Goal: Task Accomplishment & Management: Manage account settings

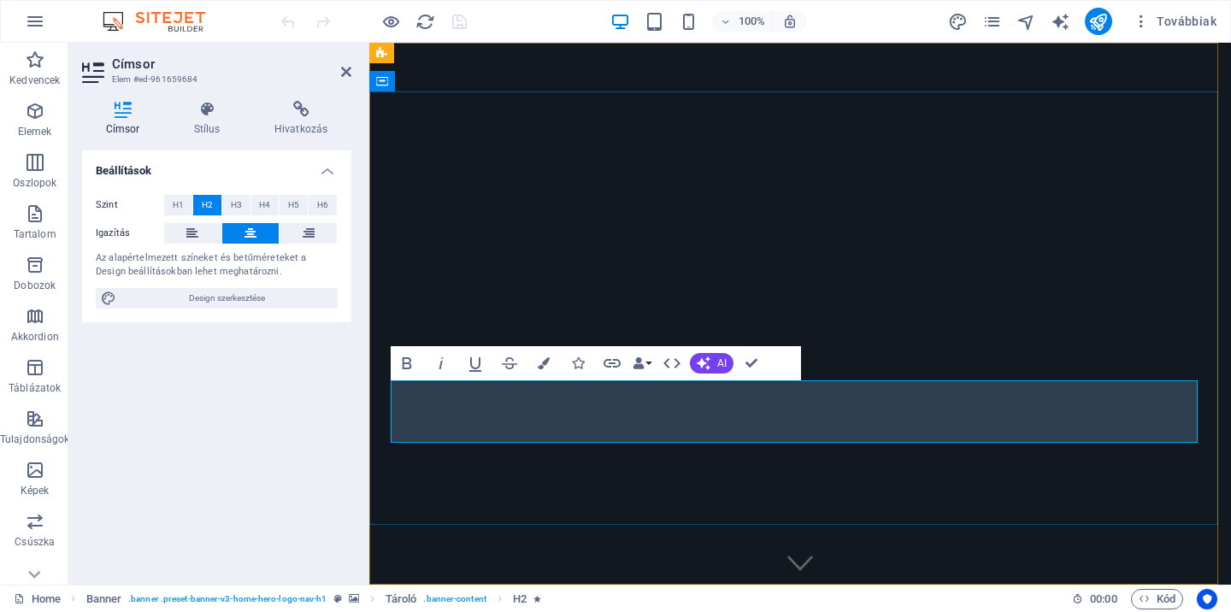
click at [206, 110] on icon at bounding box center [207, 109] width 74 height 17
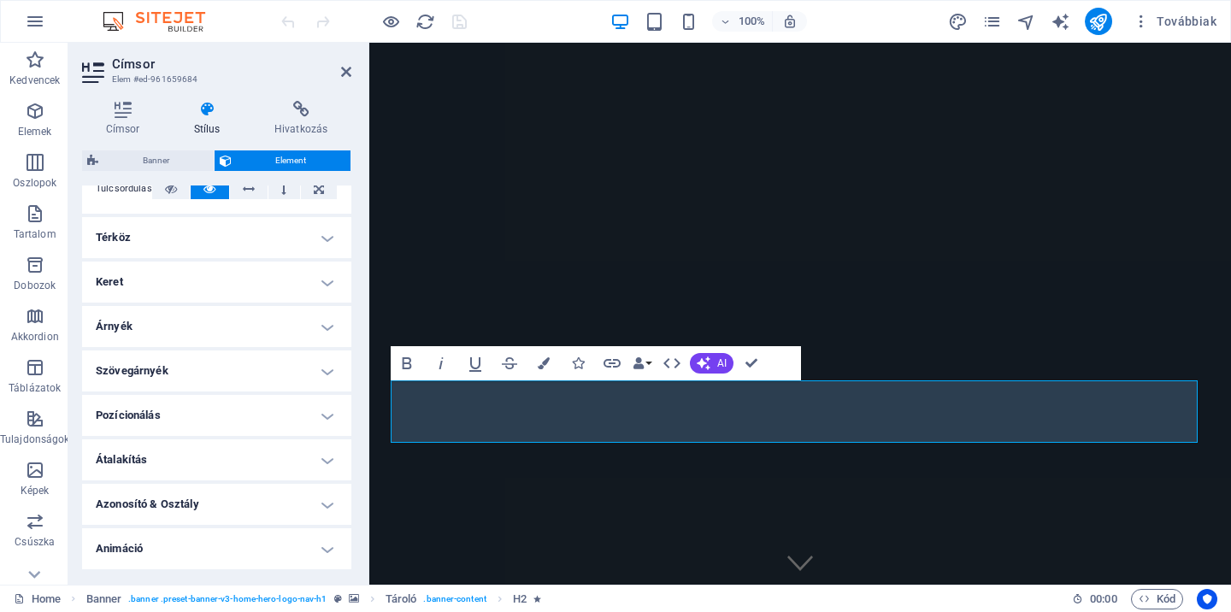
scroll to position [308, 0]
click at [223, 226] on h4 "Térköz" at bounding box center [216, 238] width 269 height 41
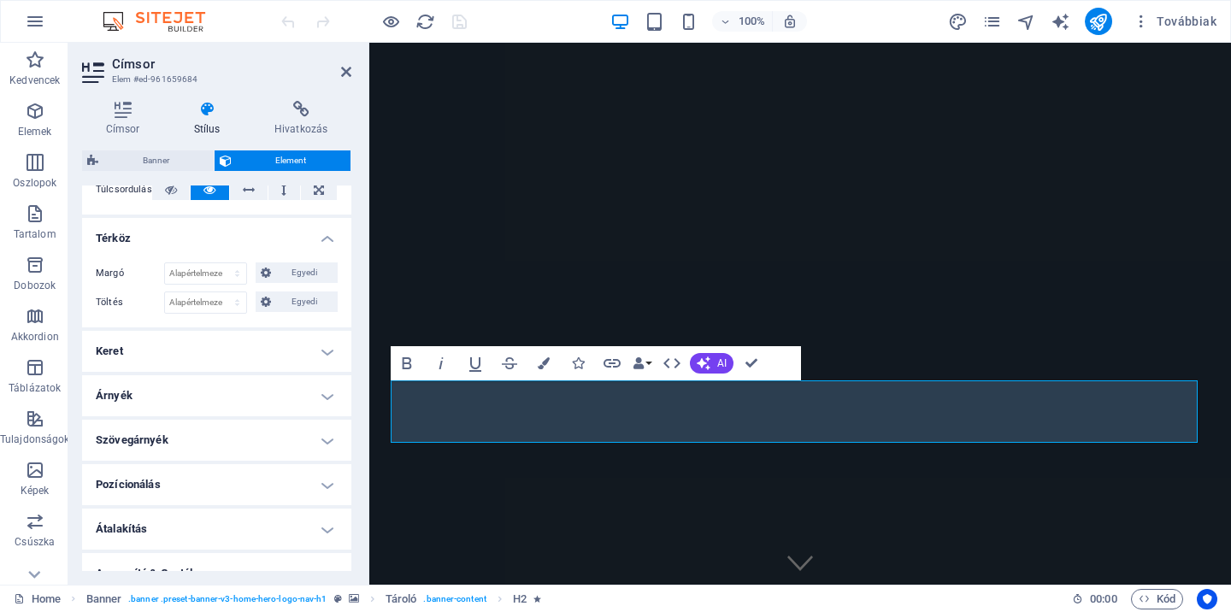
click at [222, 228] on h4 "Térköz" at bounding box center [216, 233] width 269 height 31
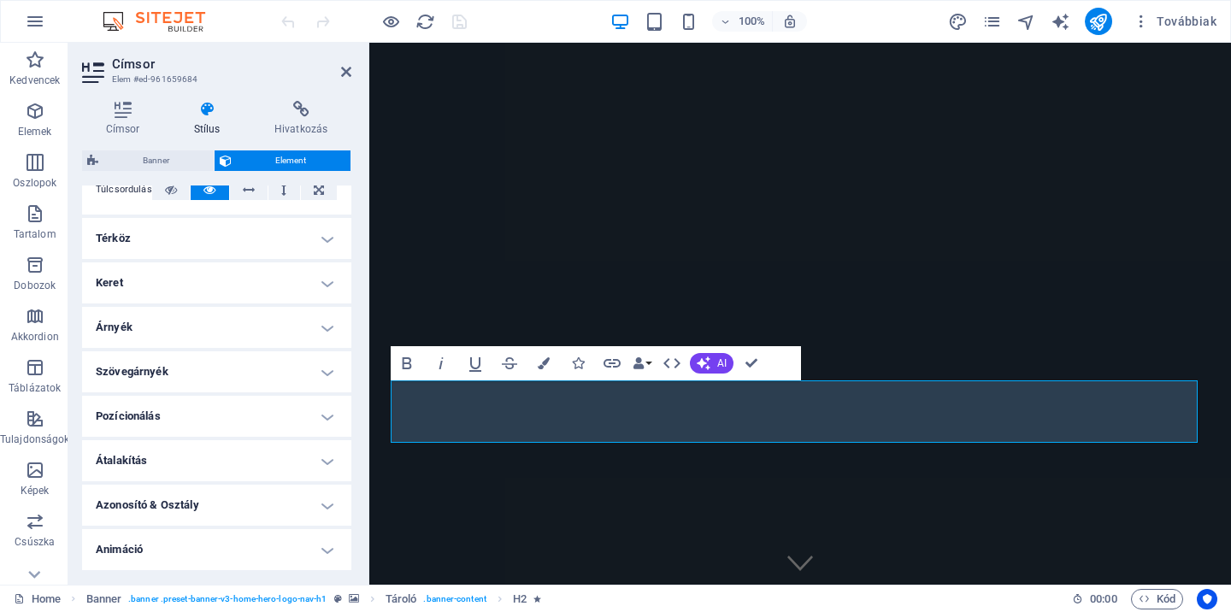
click at [175, 284] on h4 "Keret" at bounding box center [216, 283] width 269 height 41
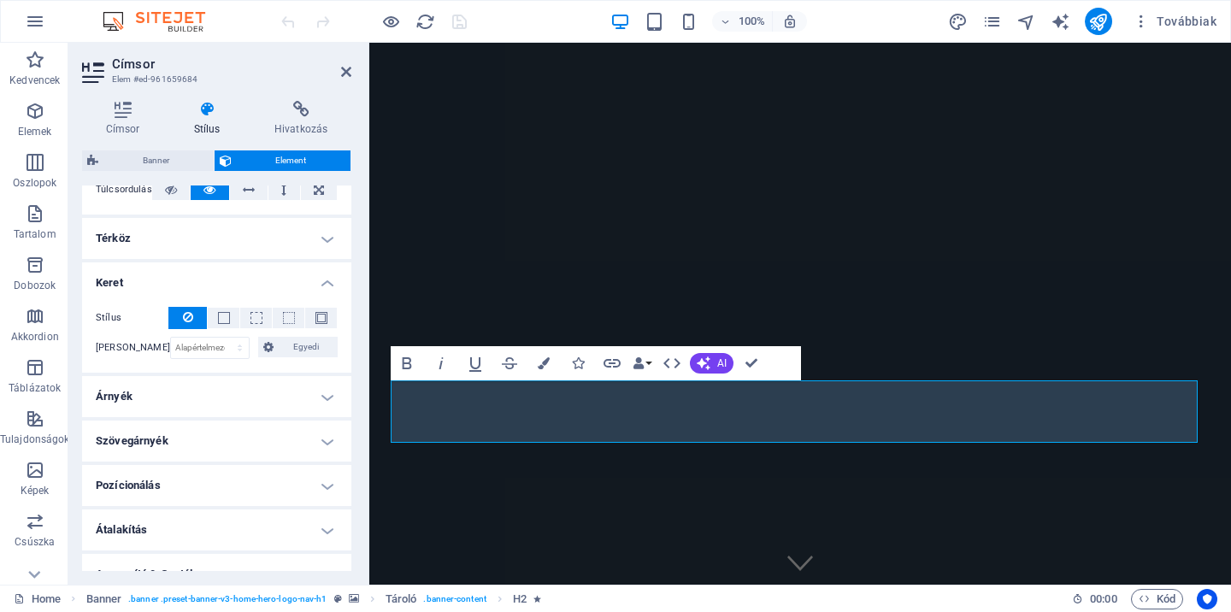
click at [175, 284] on h4 "Keret" at bounding box center [216, 278] width 269 height 31
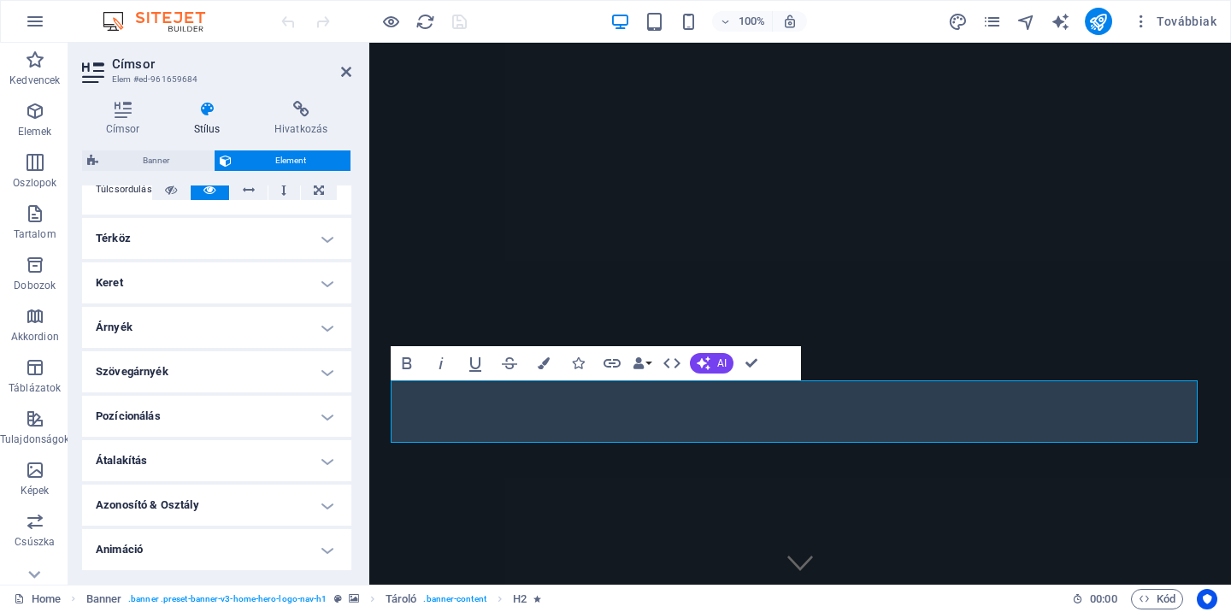
click at [160, 324] on h4 "Árnyék" at bounding box center [216, 327] width 269 height 41
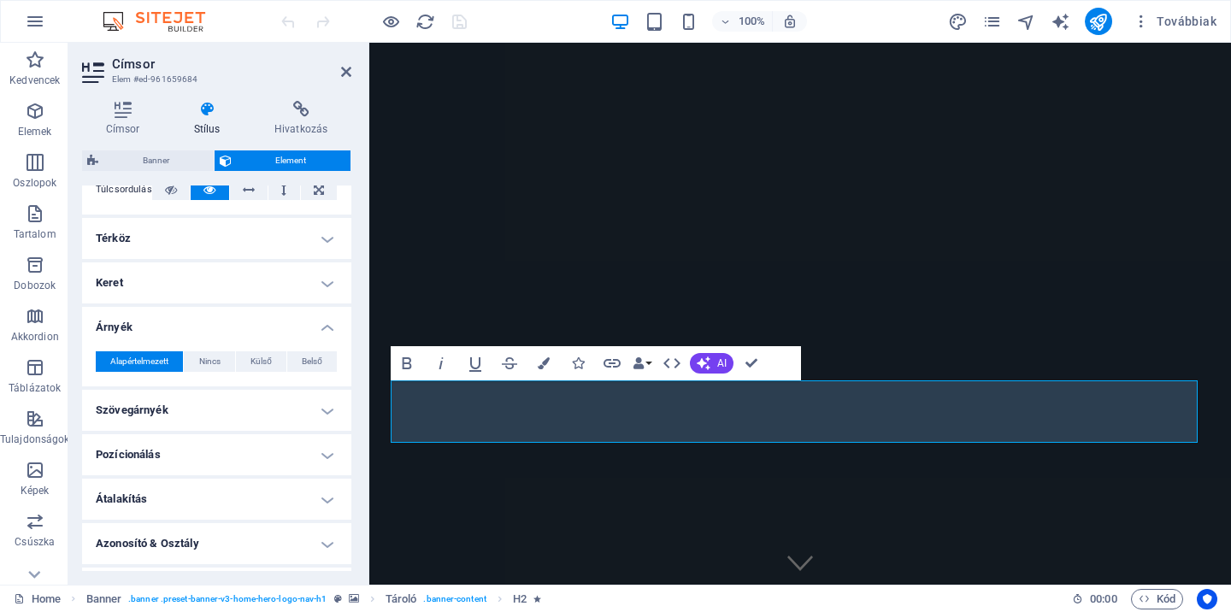
click at [160, 324] on h4 "Árnyék" at bounding box center [216, 322] width 269 height 31
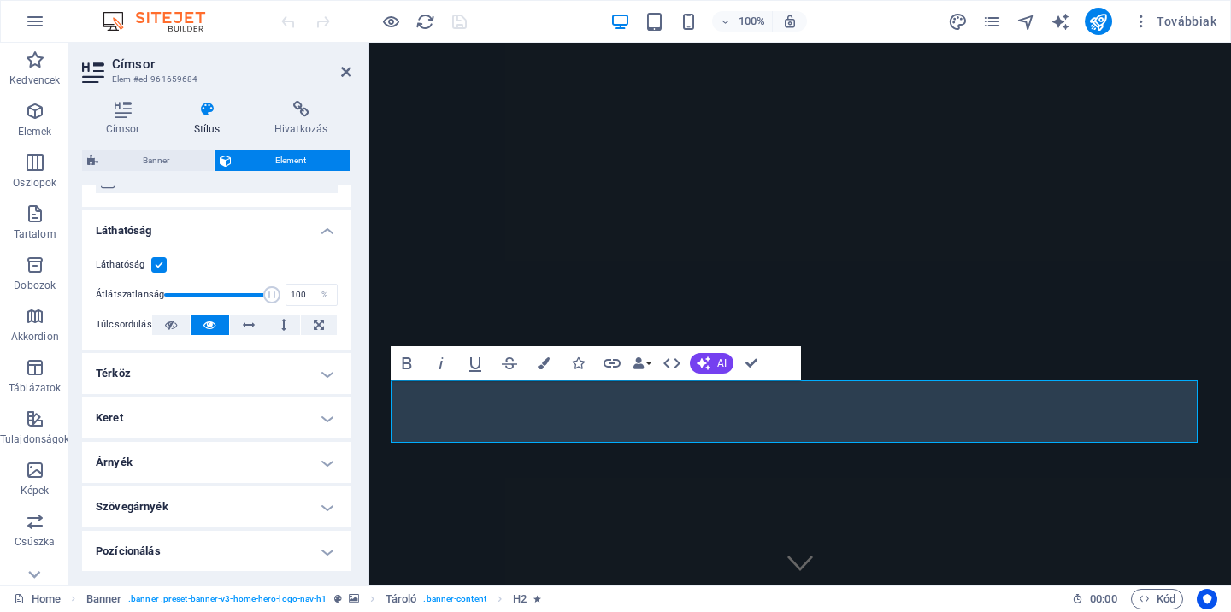
scroll to position [0, 0]
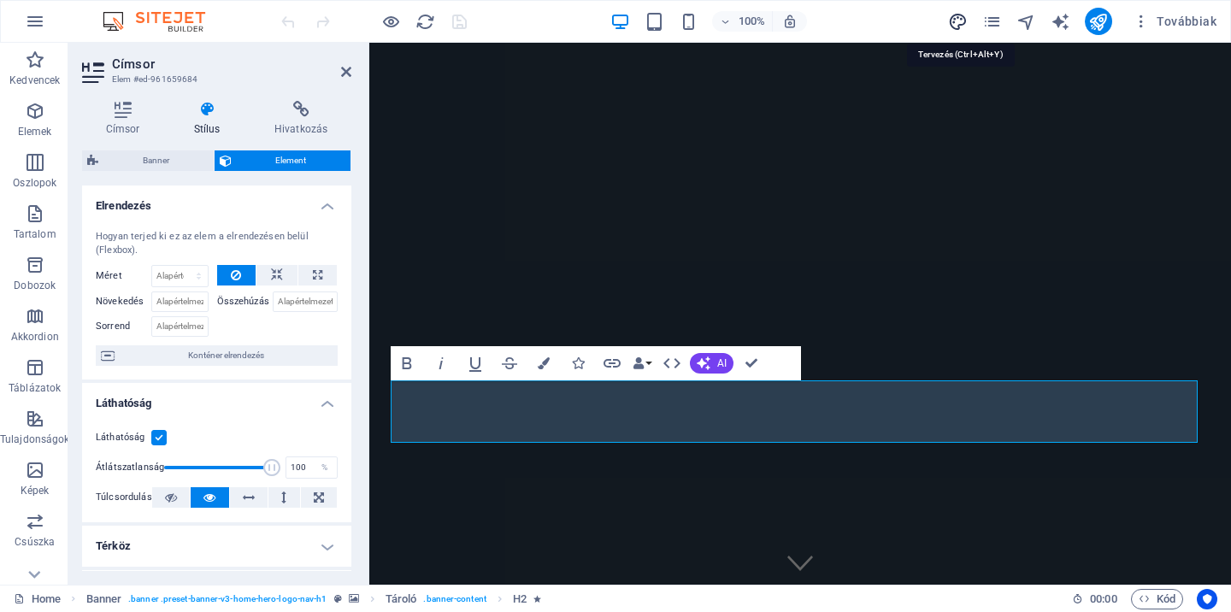
click at [964, 22] on icon "design" at bounding box center [958, 22] width 20 height 20
select select "px"
select select "200"
select select "px"
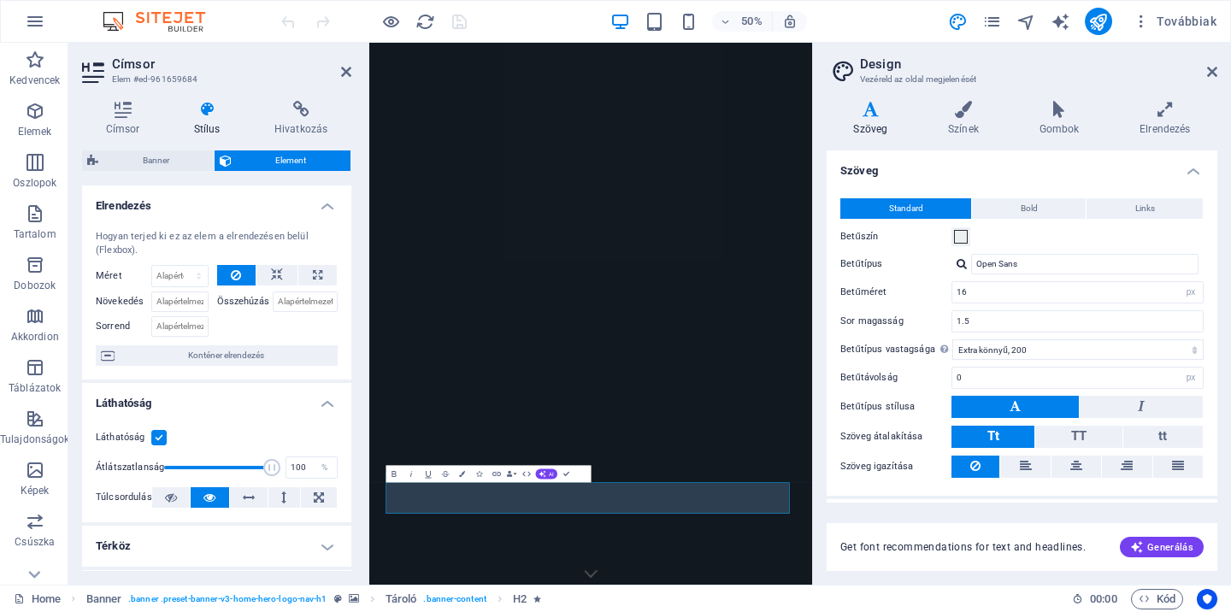
scroll to position [36, 0]
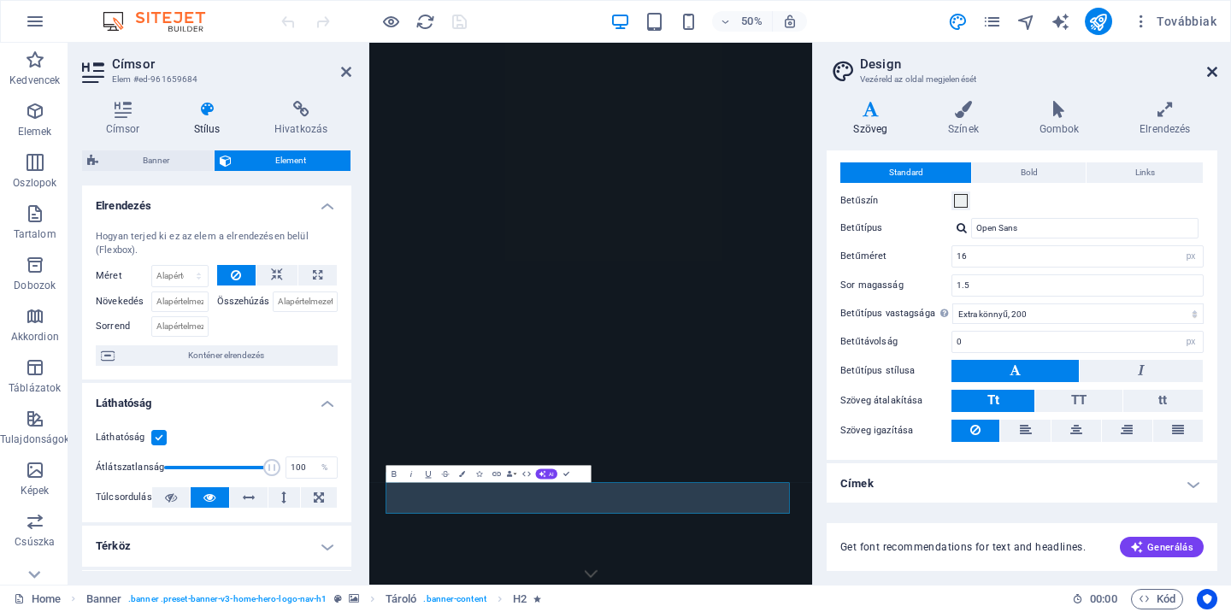
click at [1210, 69] on icon at bounding box center [1213, 72] width 10 height 14
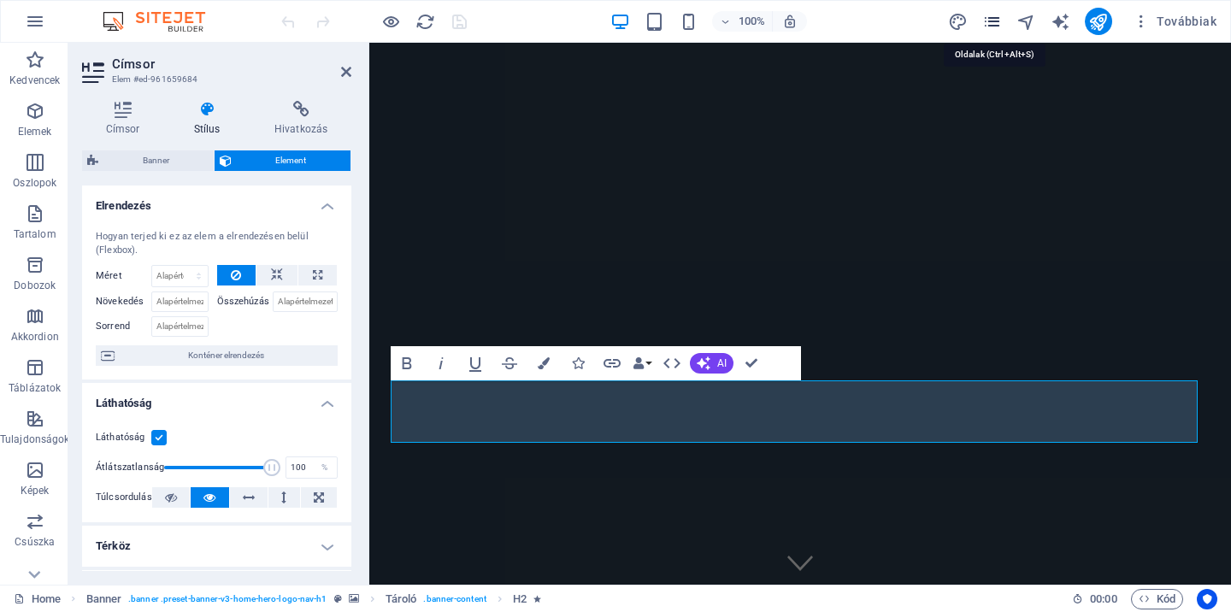
click at [990, 22] on icon "pages" at bounding box center [993, 22] width 20 height 20
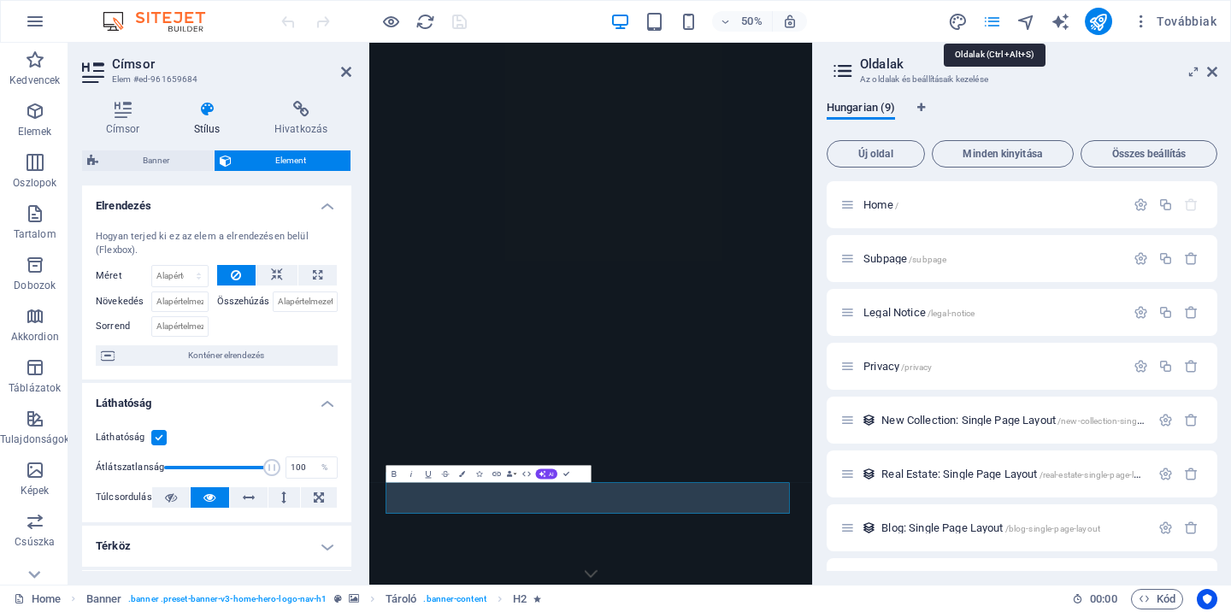
click at [992, 22] on icon "pages" at bounding box center [993, 22] width 20 height 20
click at [1217, 74] on icon at bounding box center [1213, 72] width 10 height 14
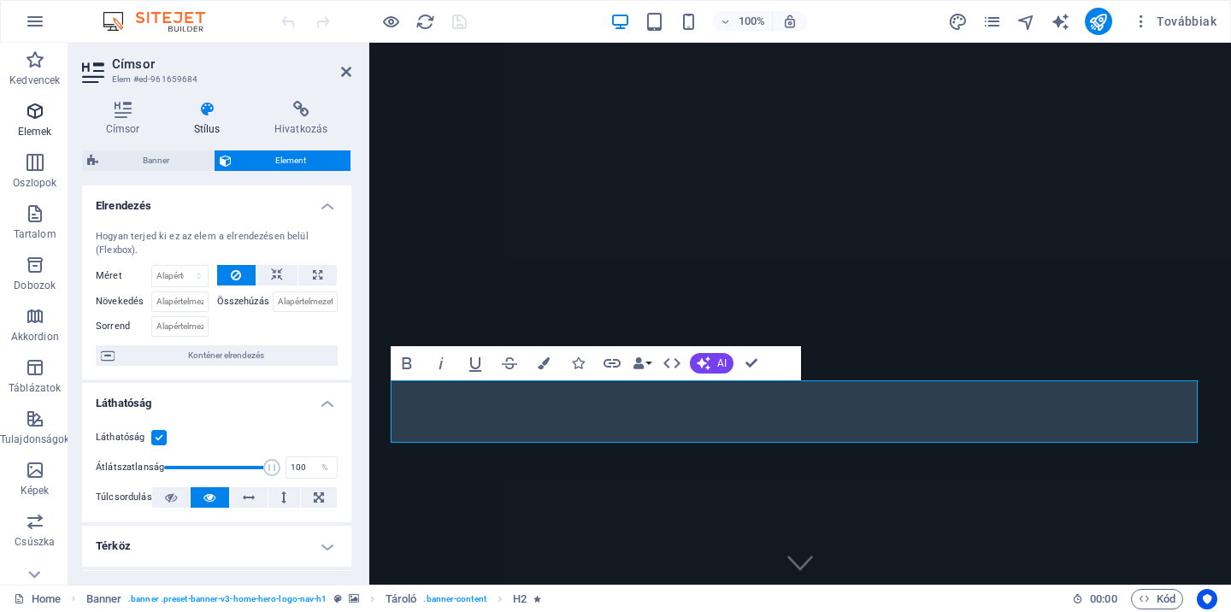
click at [34, 126] on p "Elemek" at bounding box center [35, 132] width 34 height 14
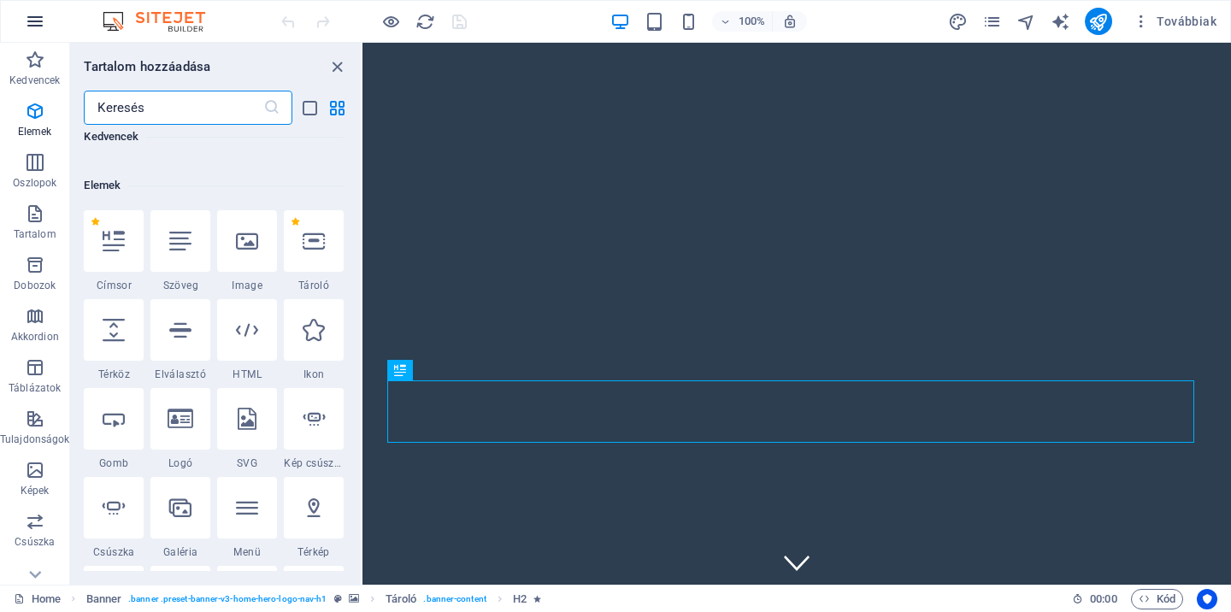
scroll to position [182, 0]
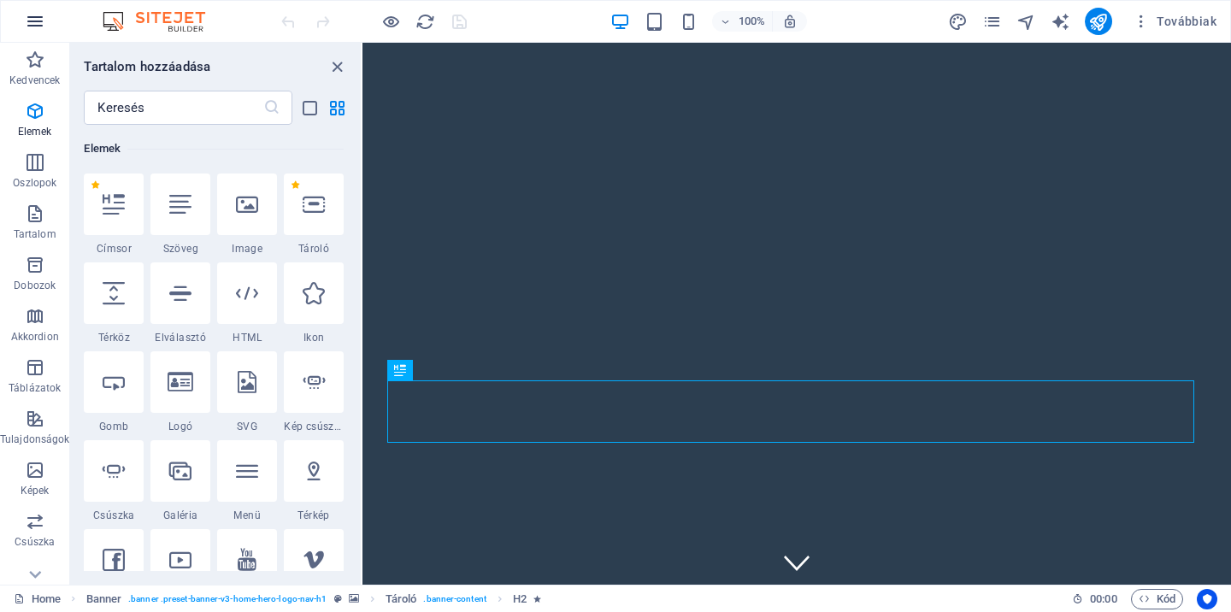
click at [34, 21] on icon "button" at bounding box center [35, 21] width 21 height 21
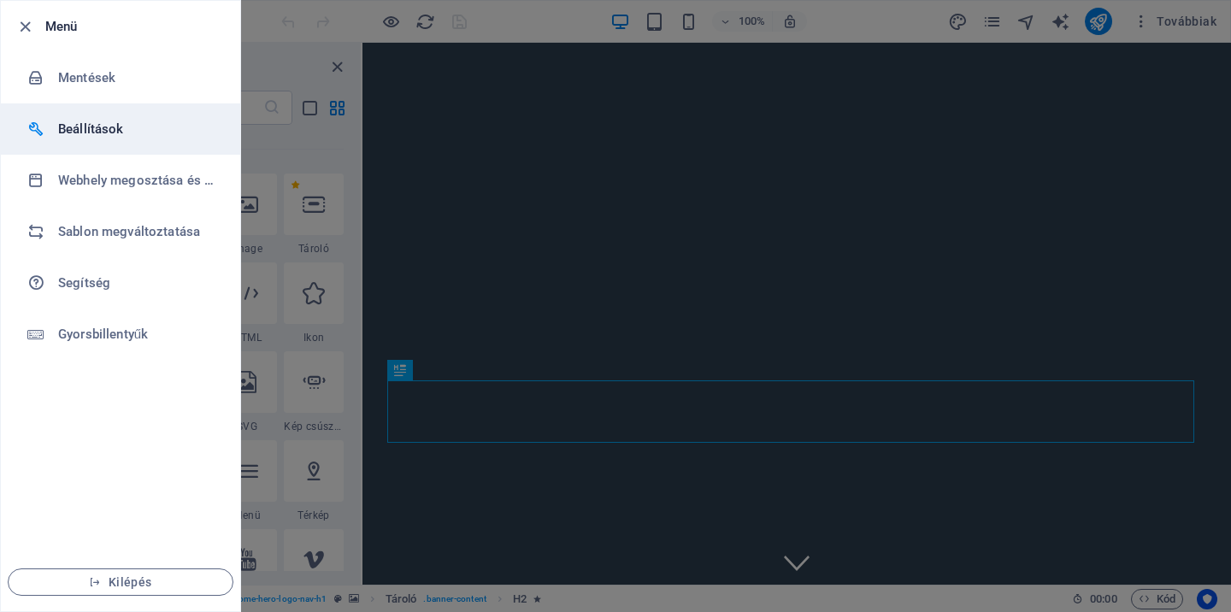
click at [105, 136] on h6 "Beállítások" at bounding box center [137, 129] width 158 height 21
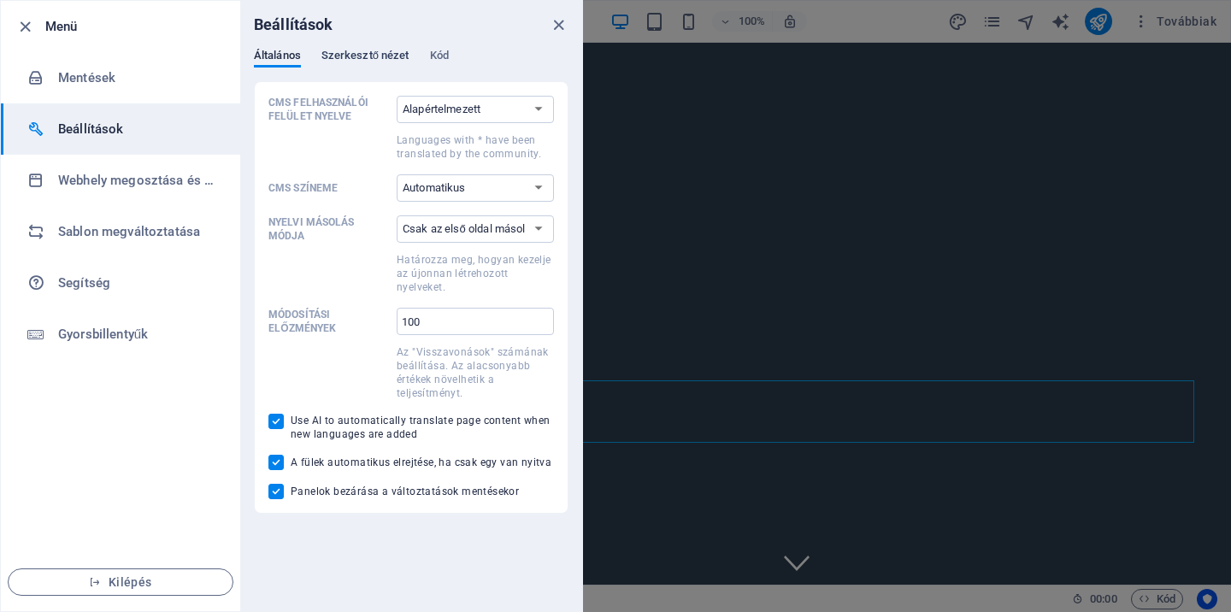
click at [372, 54] on span "Szerkesztő nézet" at bounding box center [366, 57] width 88 height 24
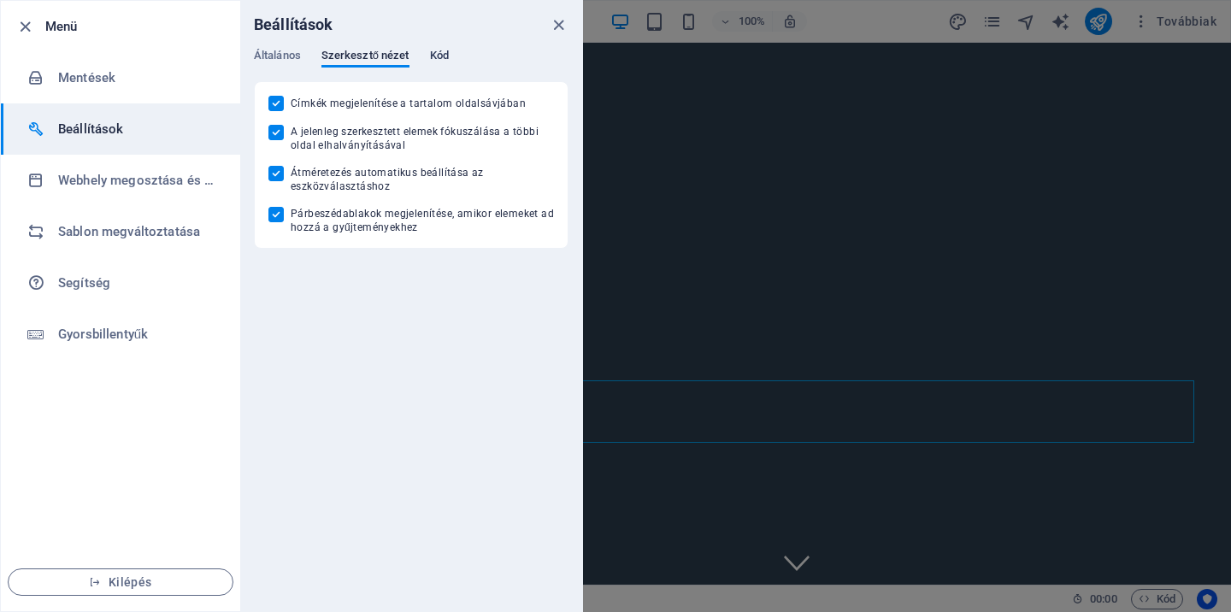
click at [442, 54] on span "Kód" at bounding box center [439, 57] width 19 height 24
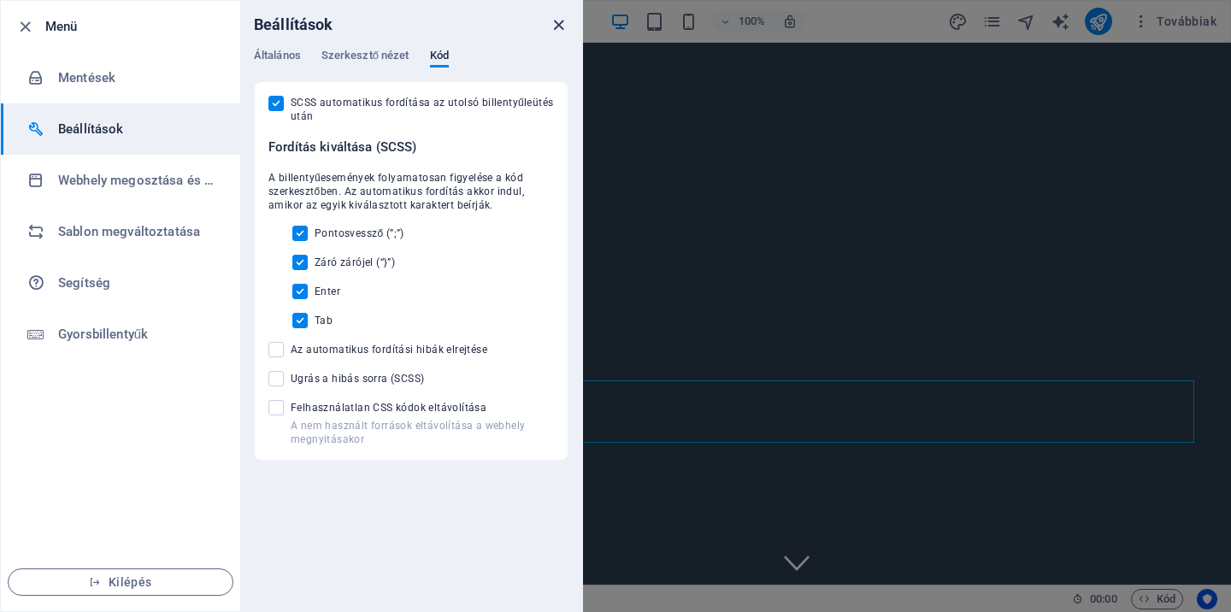
click at [559, 29] on icon "close" at bounding box center [559, 25] width 20 height 20
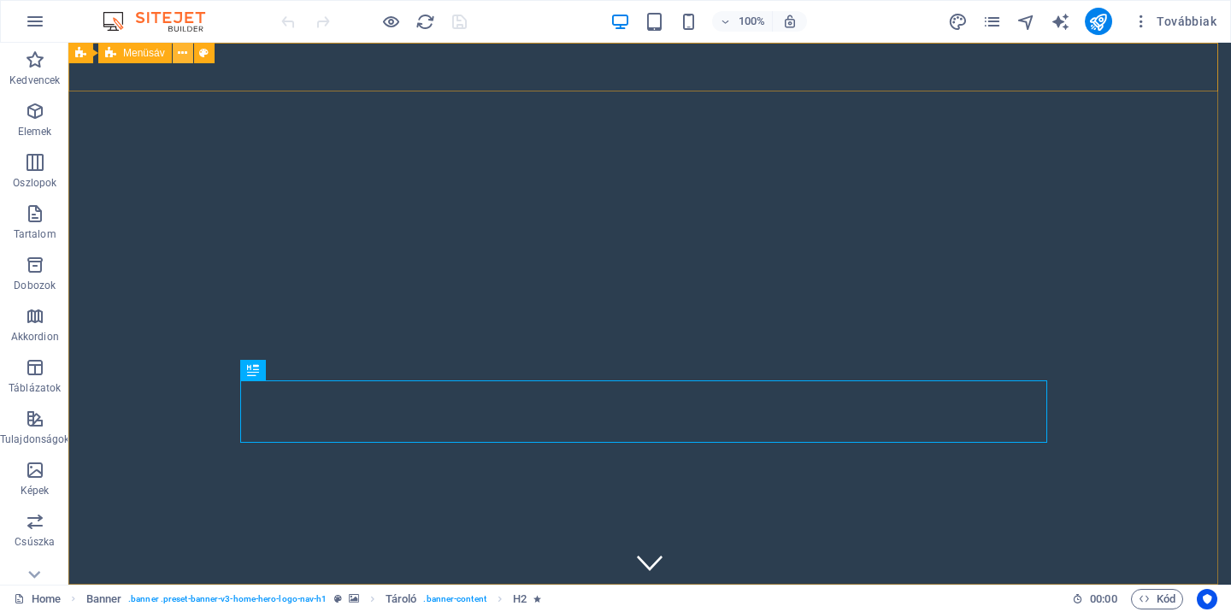
click at [180, 54] on icon at bounding box center [182, 53] width 9 height 18
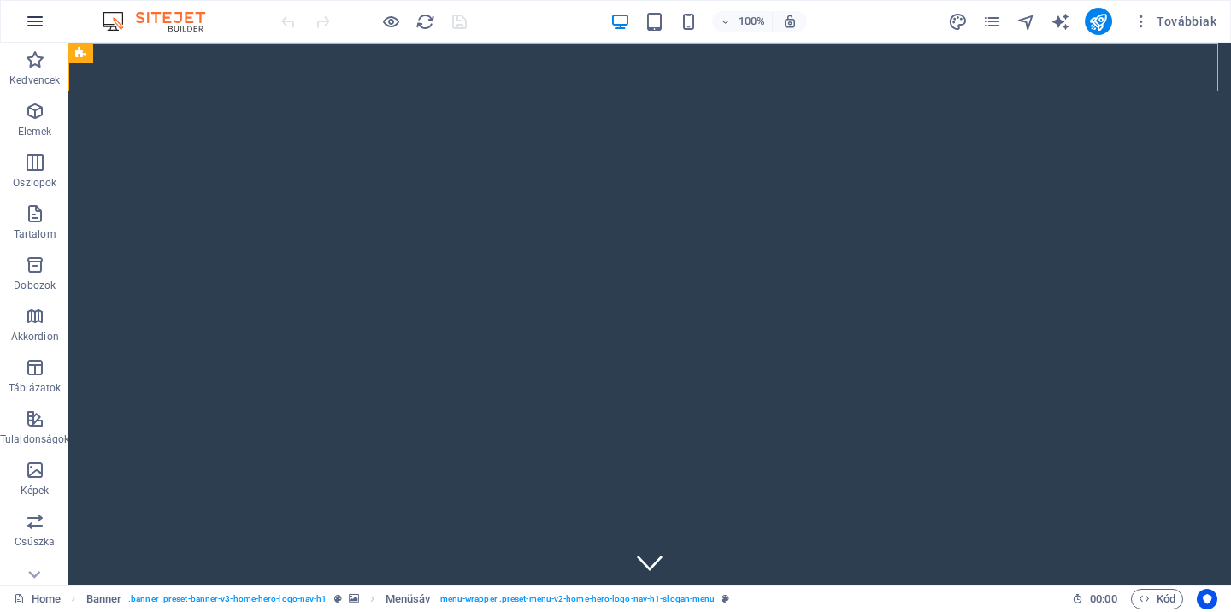
click at [42, 29] on icon "button" at bounding box center [35, 21] width 21 height 21
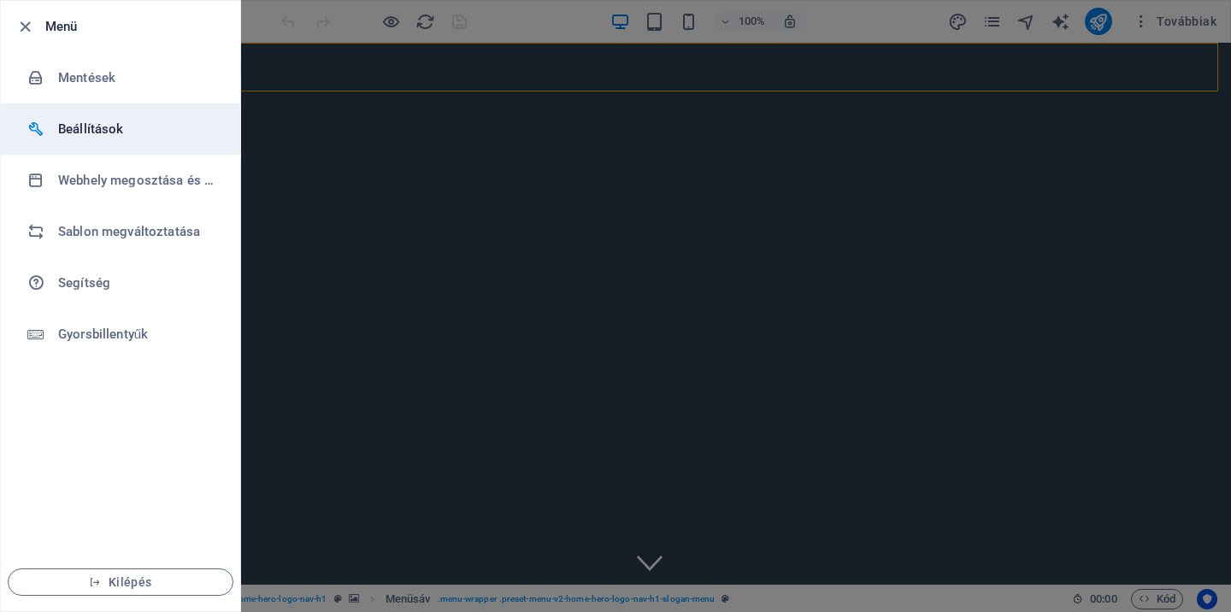
click at [100, 126] on h6 "Beállítások" at bounding box center [137, 129] width 158 height 21
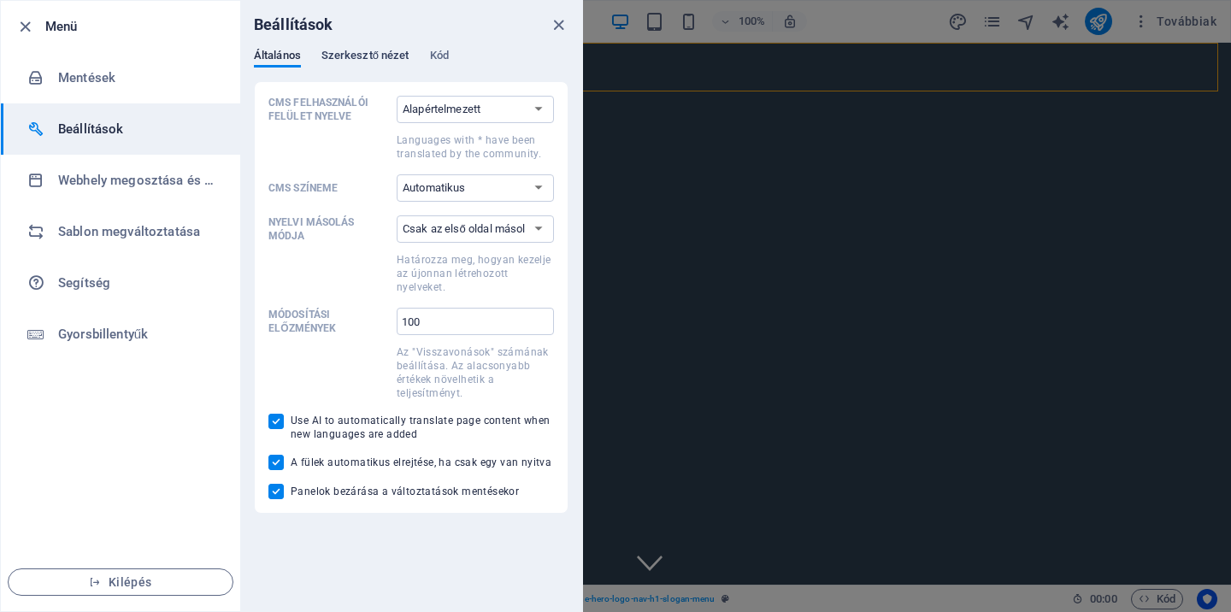
click at [339, 50] on span "Szerkesztő nézet" at bounding box center [366, 57] width 88 height 24
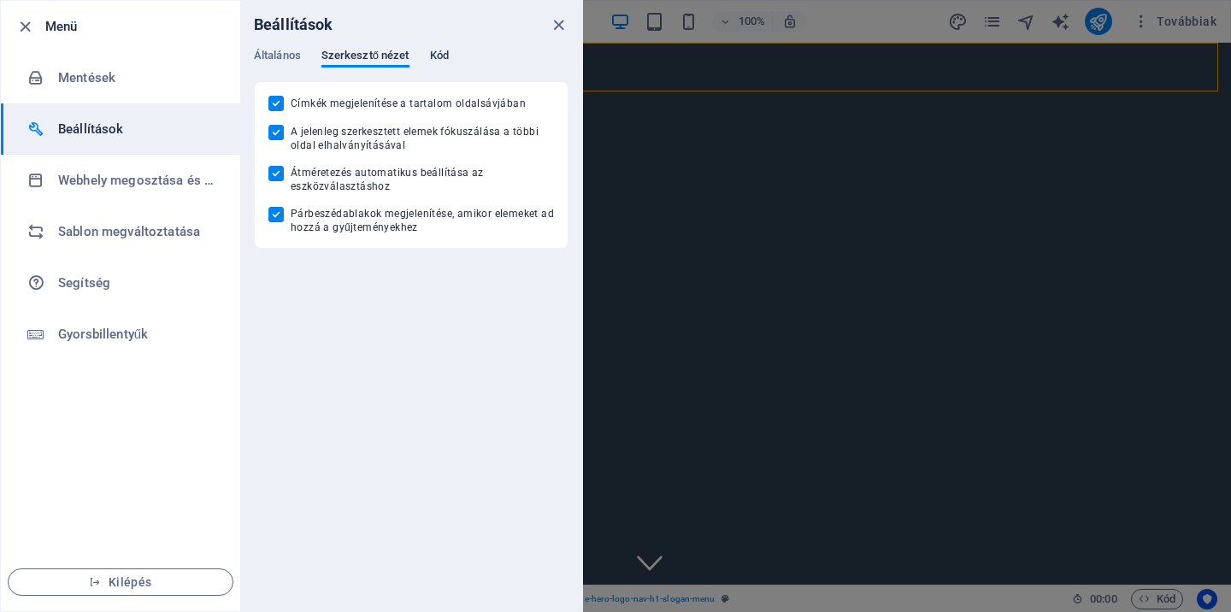
click at [438, 56] on span "Kód" at bounding box center [439, 57] width 19 height 24
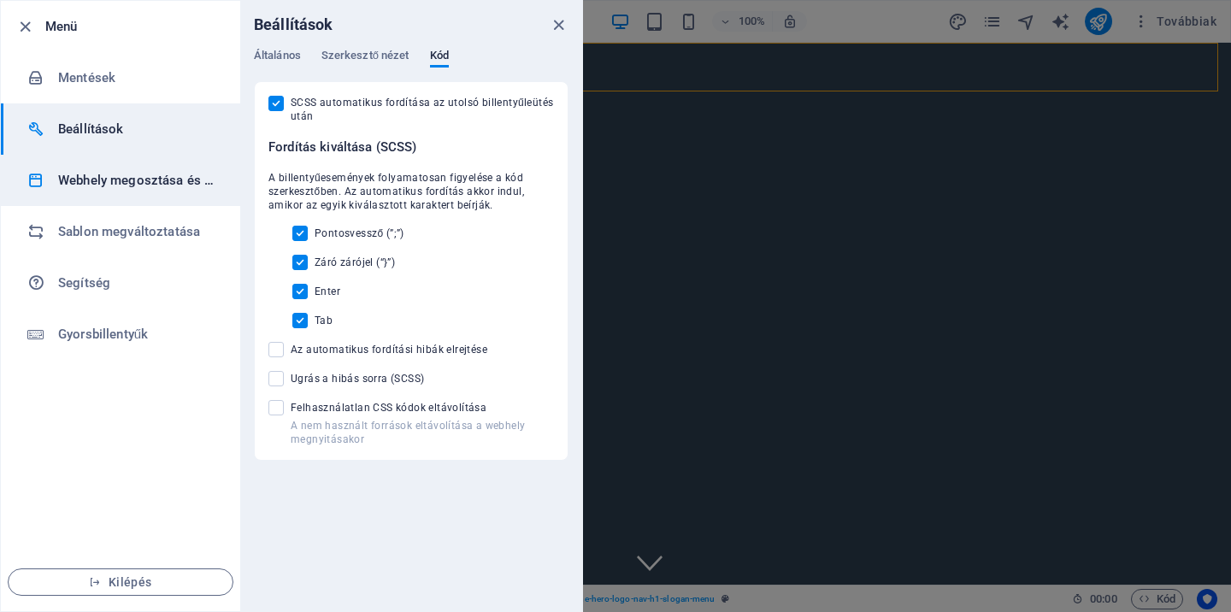
click at [116, 165] on li "Webhely megosztása és másolása" at bounding box center [120, 180] width 239 height 51
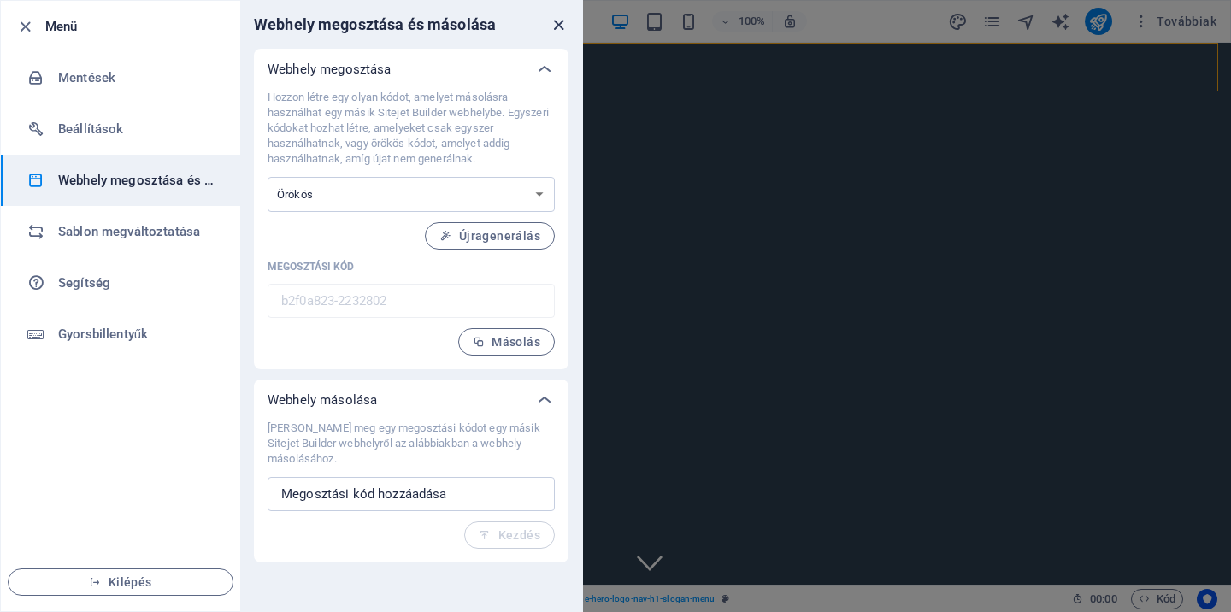
click at [559, 19] on icon "close" at bounding box center [559, 25] width 20 height 20
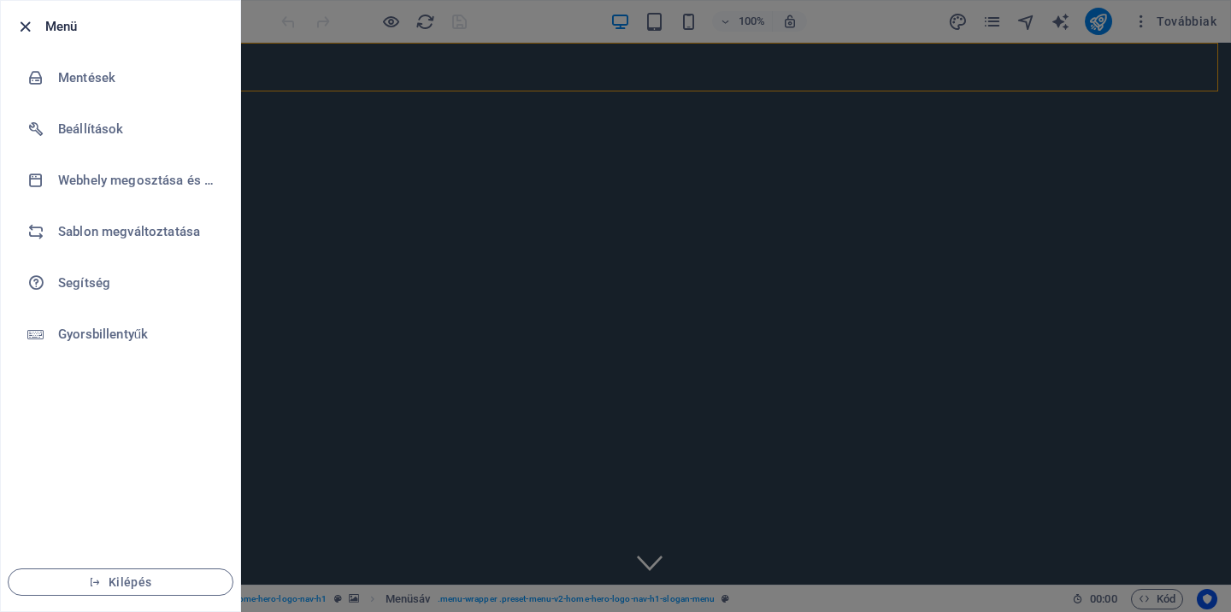
click at [28, 23] on icon "button" at bounding box center [25, 27] width 20 height 20
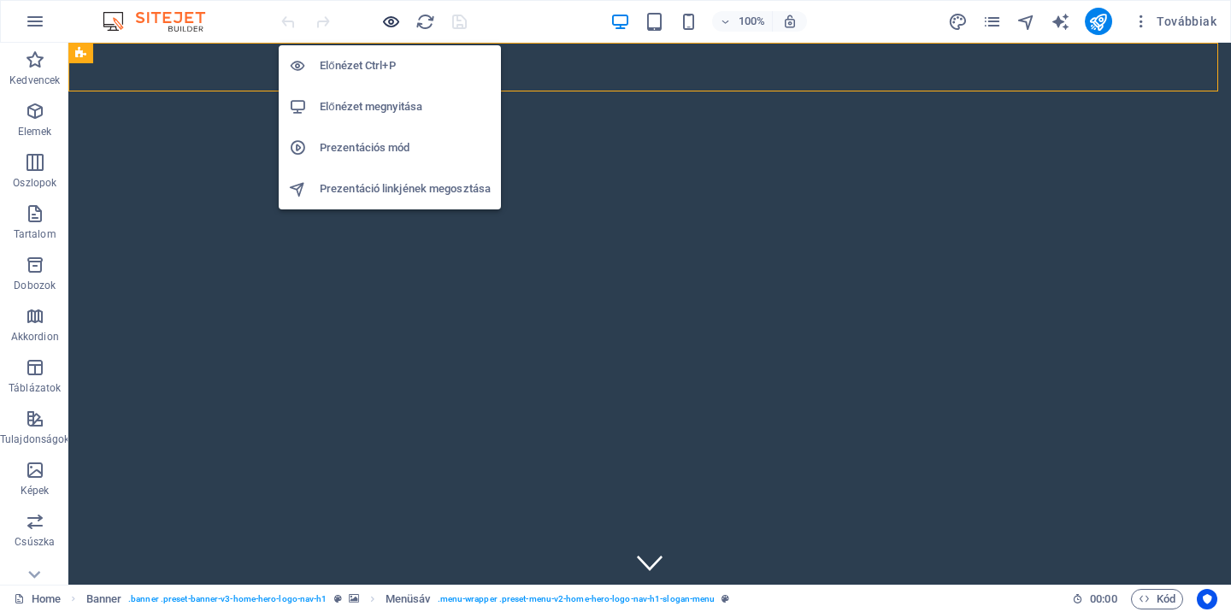
click at [393, 26] on icon "button" at bounding box center [391, 22] width 20 height 20
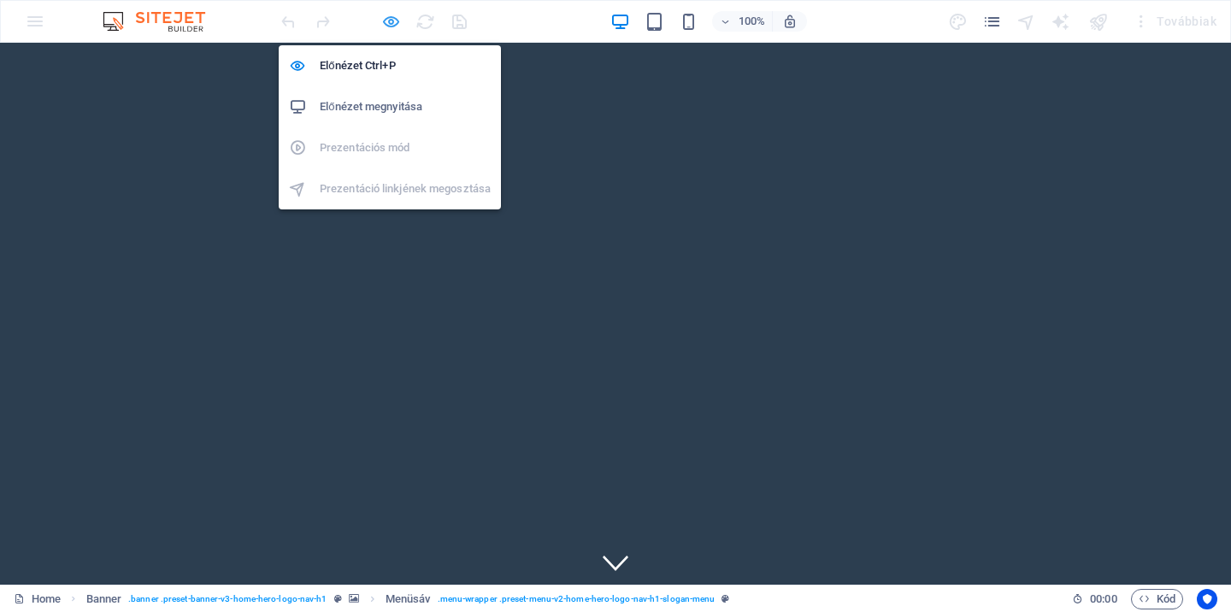
click at [393, 26] on icon "button" at bounding box center [391, 22] width 20 height 20
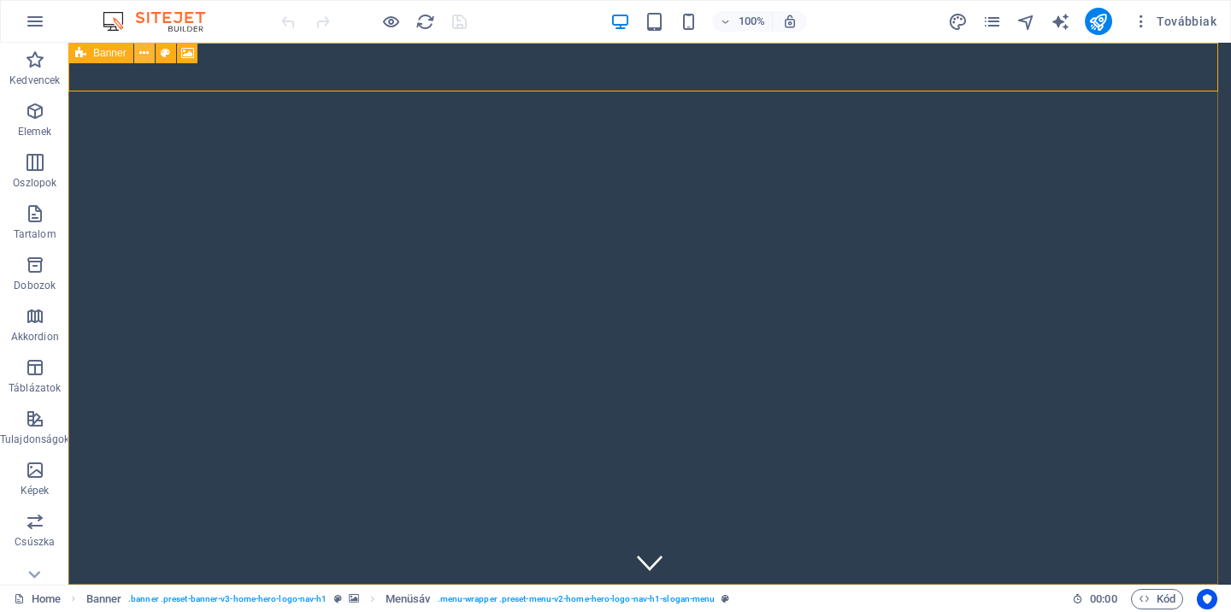
click at [149, 60] on button at bounding box center [144, 53] width 21 height 21
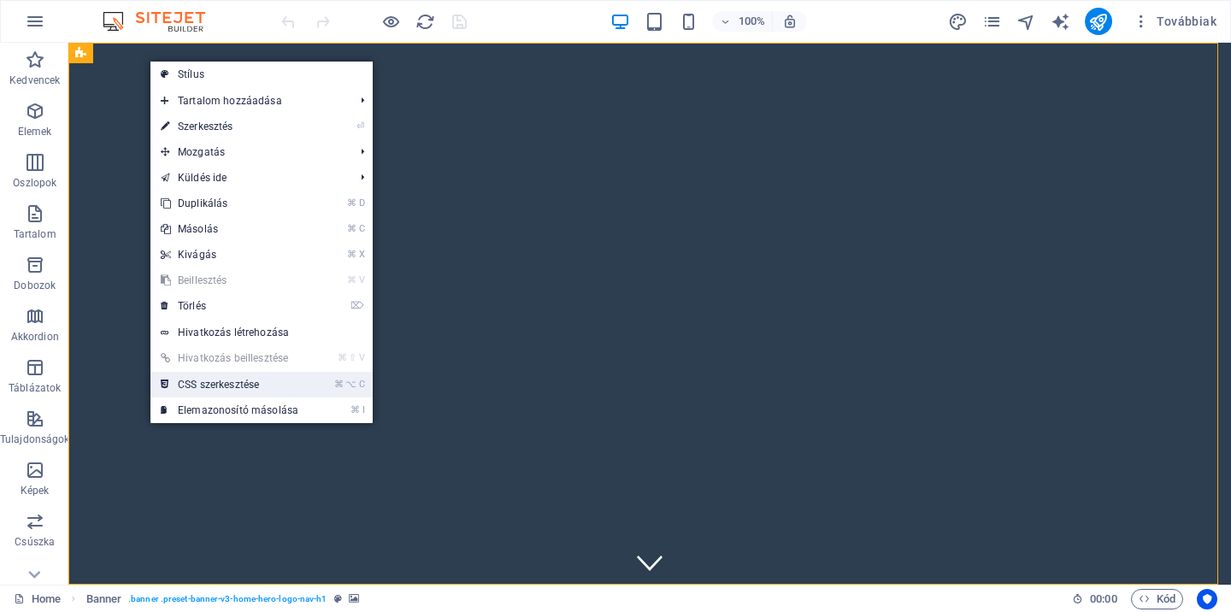
click at [229, 384] on link "⌘ ⌥ C CSS szerkesztése" at bounding box center [230, 385] width 158 height 26
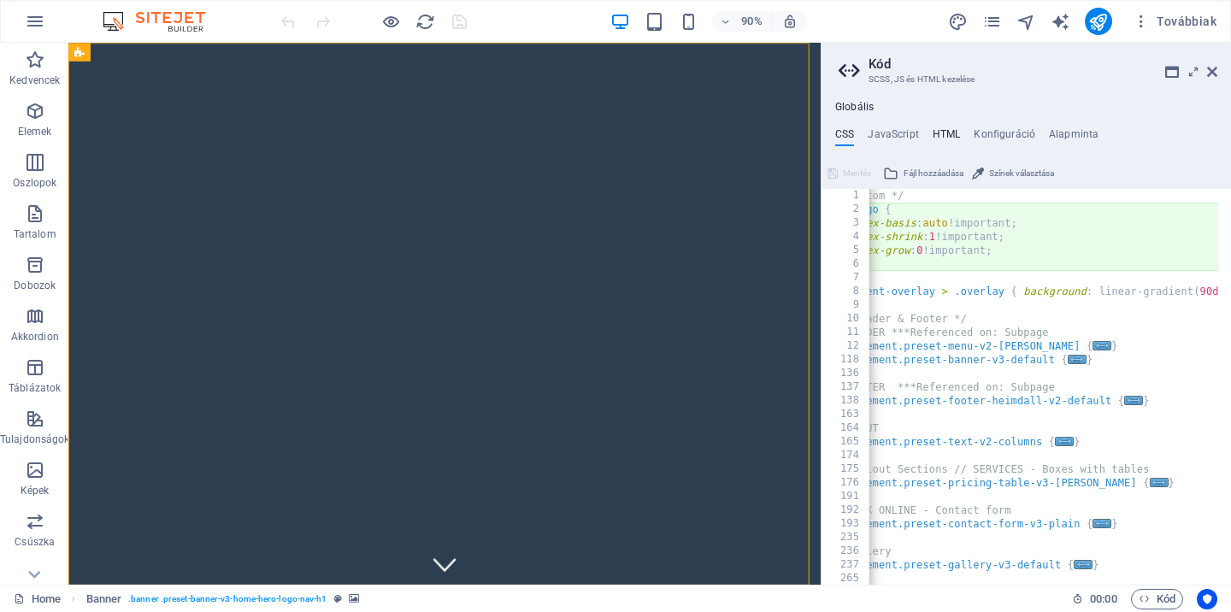
click at [948, 134] on h4 "HTML" at bounding box center [947, 137] width 28 height 19
type textarea "<a href="#main-content" class="wv-link-content button">Skip to main content</a>"
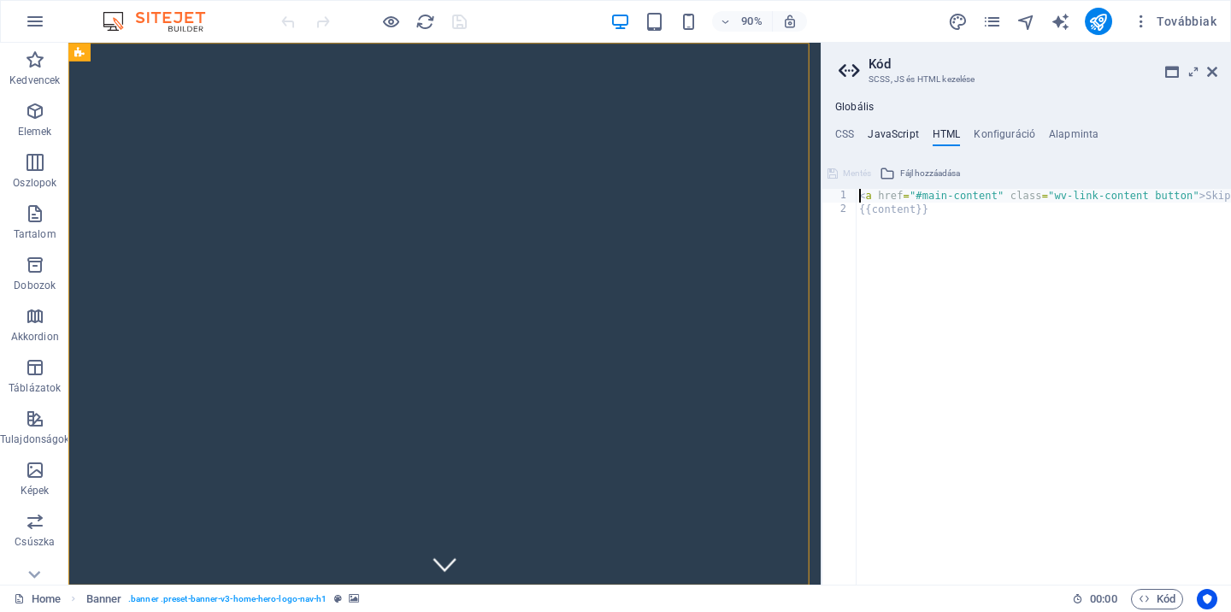
click at [895, 139] on h4 "JavaScript" at bounding box center [893, 137] width 50 height 19
type textarea "/* JS for preset "Menu V2" */"
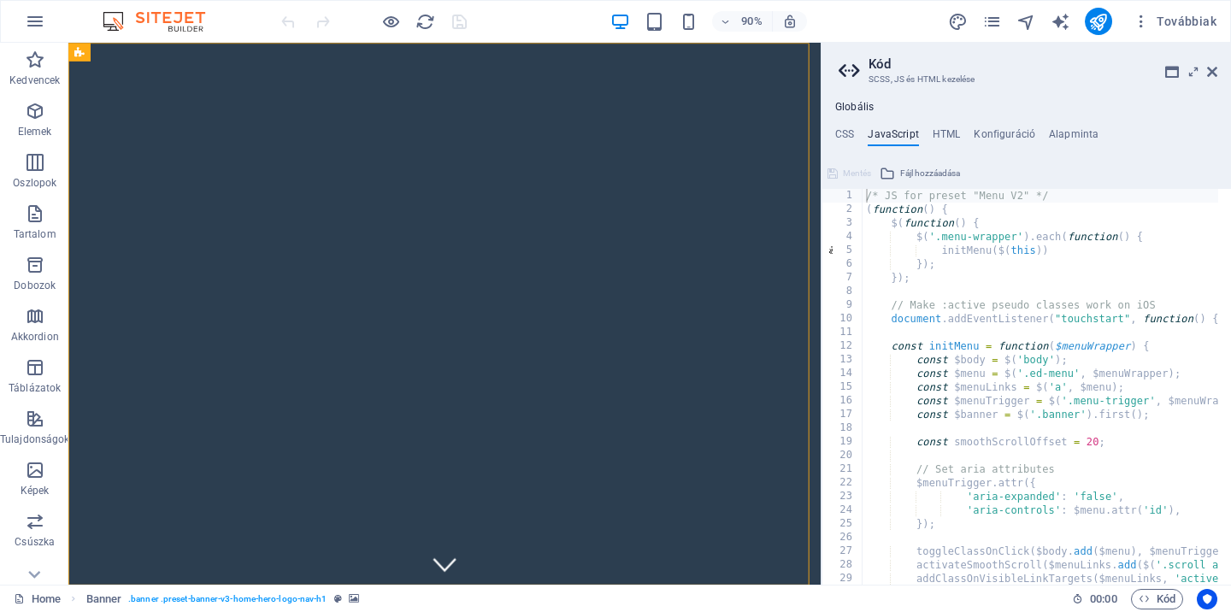
click at [855, 133] on ul "CSS JavaScript HTML Konfiguráció Alapminta" at bounding box center [1027, 137] width 410 height 19
click at [854, 133] on ul "CSS JavaScript HTML Konfiguráció Alapminta" at bounding box center [1027, 137] width 410 height 19
click at [850, 133] on h4 "CSS" at bounding box center [845, 137] width 19 height 19
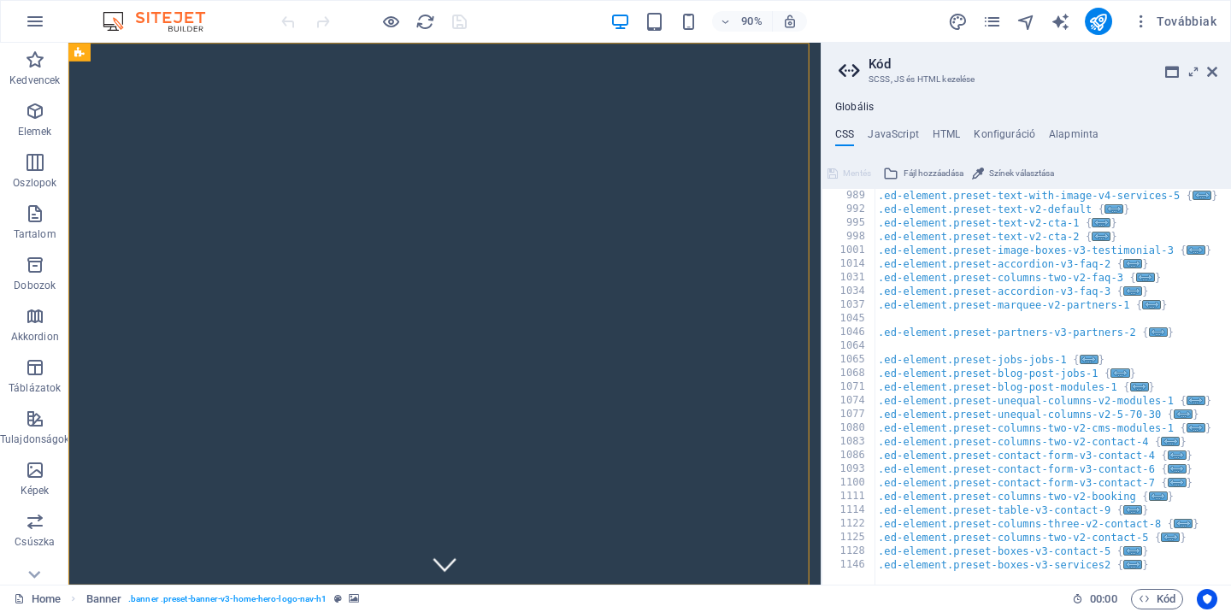
scroll to position [1245, 0]
click at [1055, 139] on h4 "Alapminta" at bounding box center [1074, 137] width 50 height 19
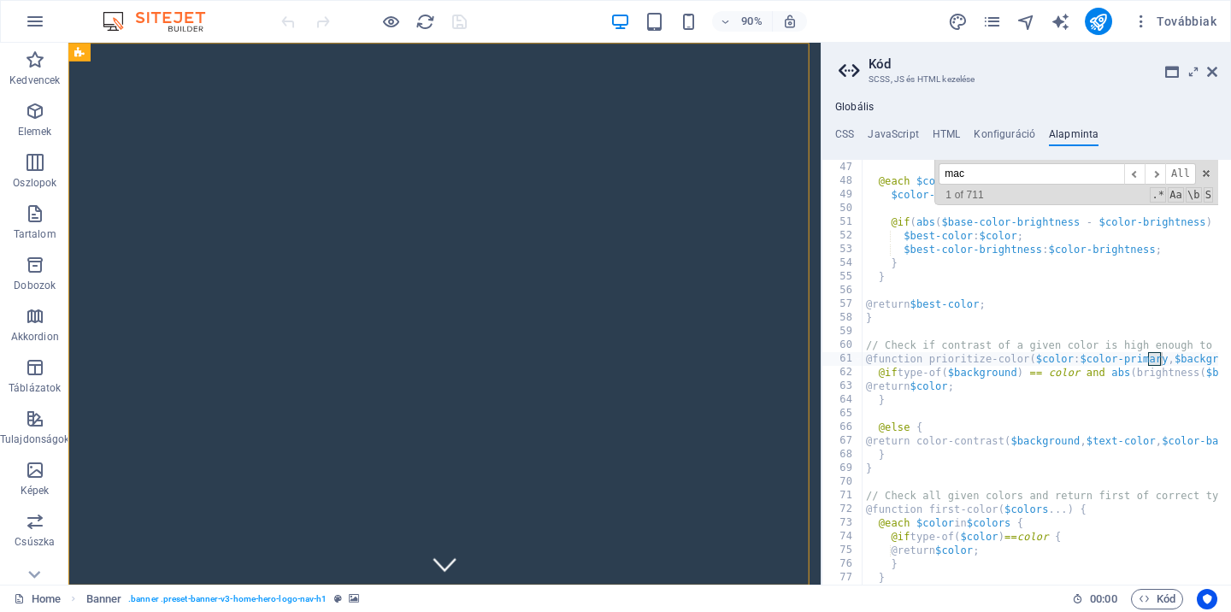
scroll to position [0, 118]
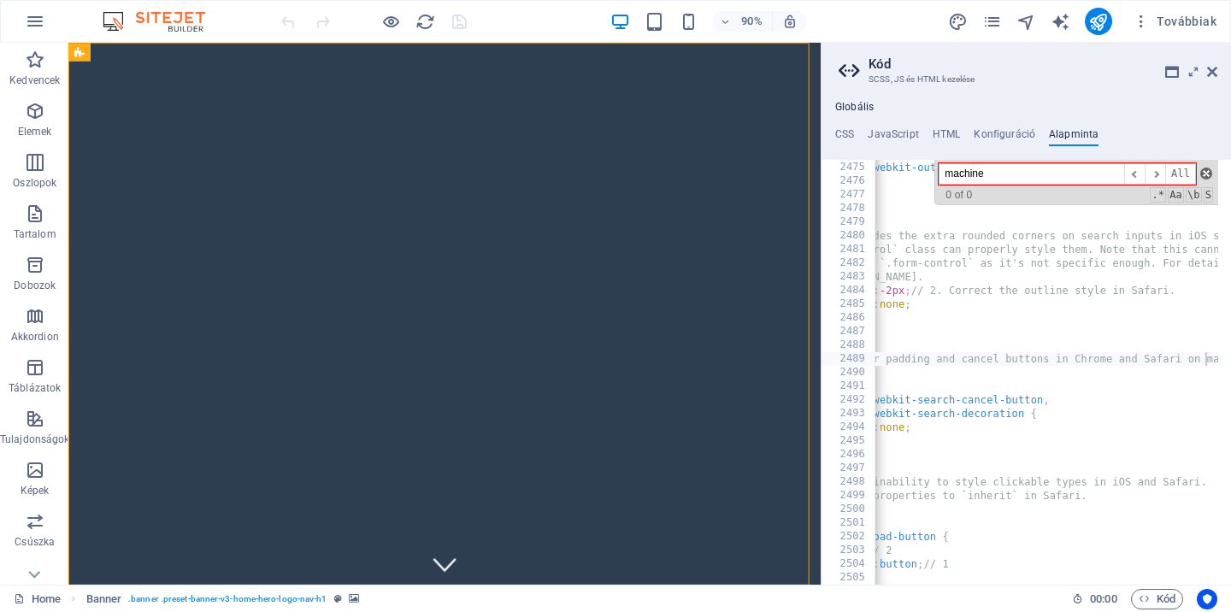
type input "machine"
click at [1205, 168] on span at bounding box center [1207, 174] width 12 height 12
type textarea "// Remove the inner padding and cancel buttons in Chrome and Safari on macOS."
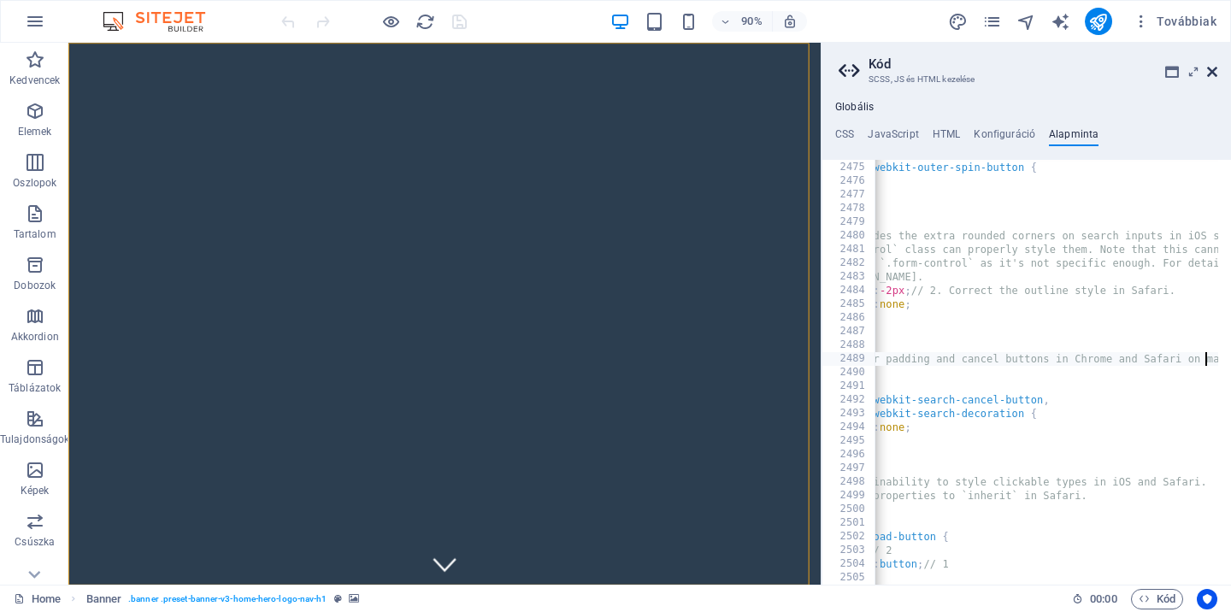
click at [1216, 72] on icon at bounding box center [1213, 72] width 10 height 14
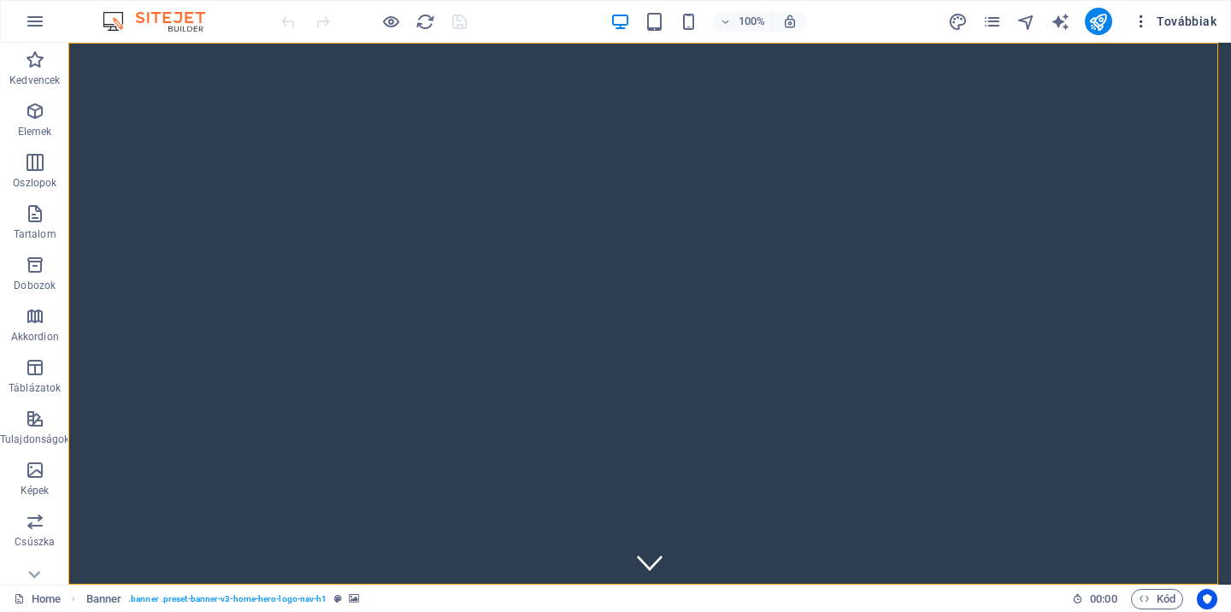
click at [1185, 18] on span "Továbbiak" at bounding box center [1175, 21] width 84 height 17
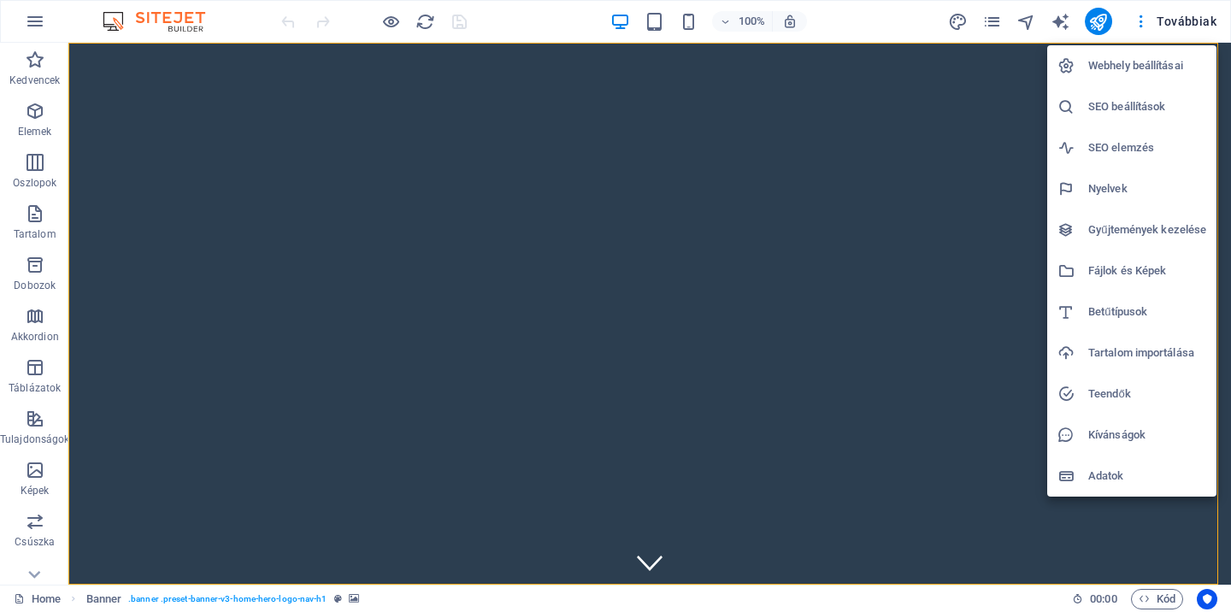
click at [1161, 65] on h6 "Webhely beállításai" at bounding box center [1148, 66] width 118 height 21
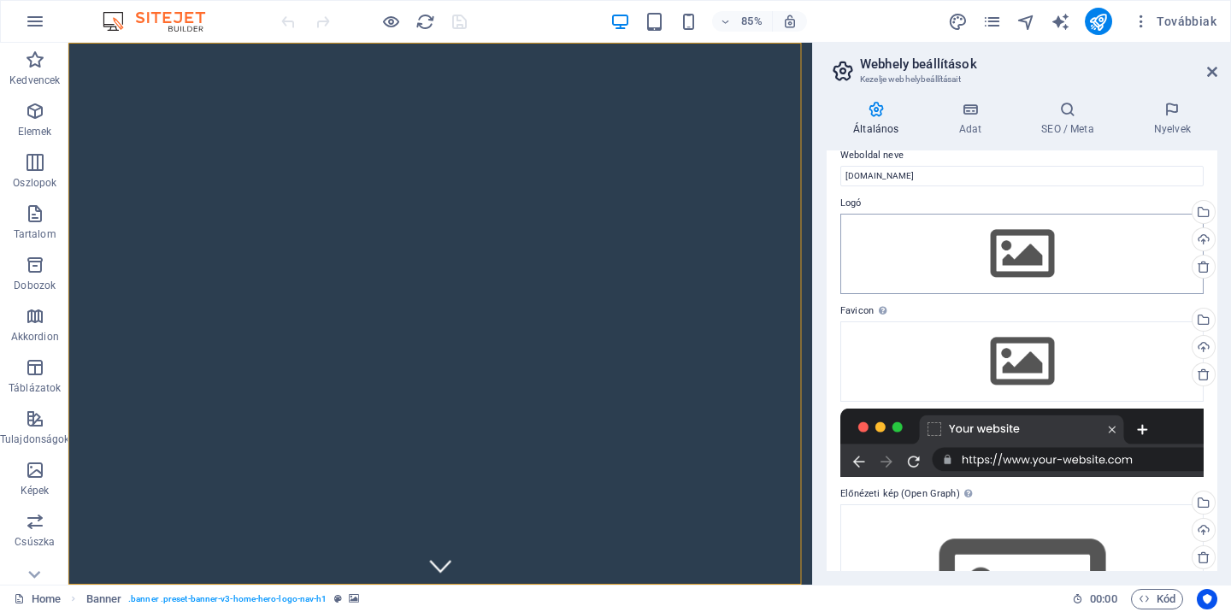
scroll to position [0, 0]
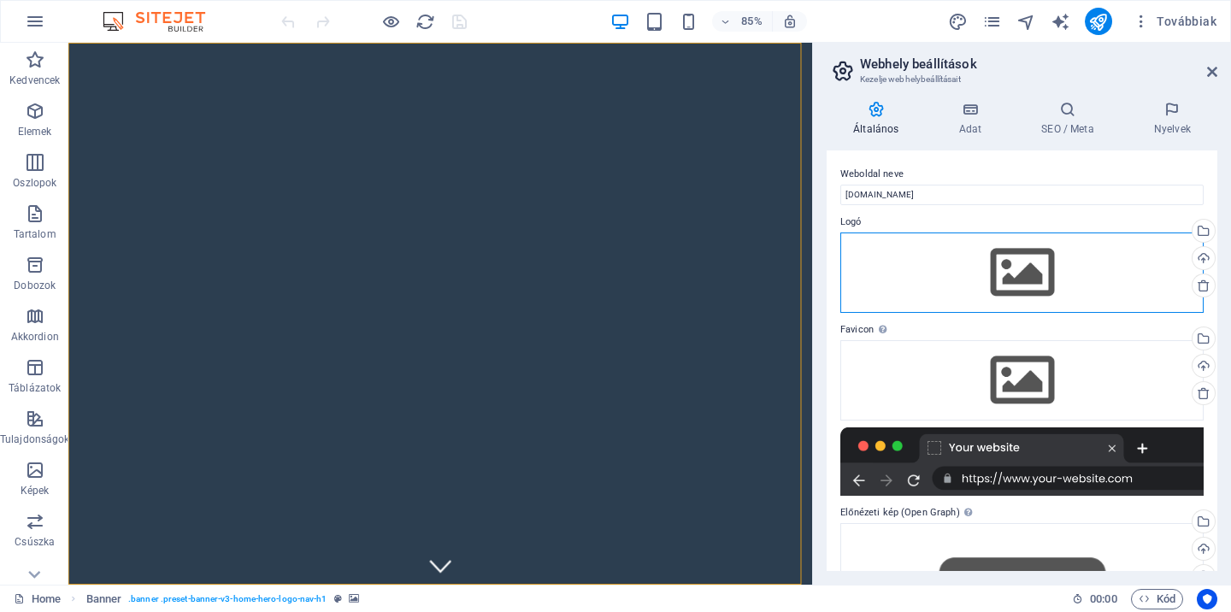
click at [1004, 281] on div "Húzza ide a fájlokat, kattintson a fájlok kiválasztásához, vagy válasszon fájlo…" at bounding box center [1022, 273] width 363 height 80
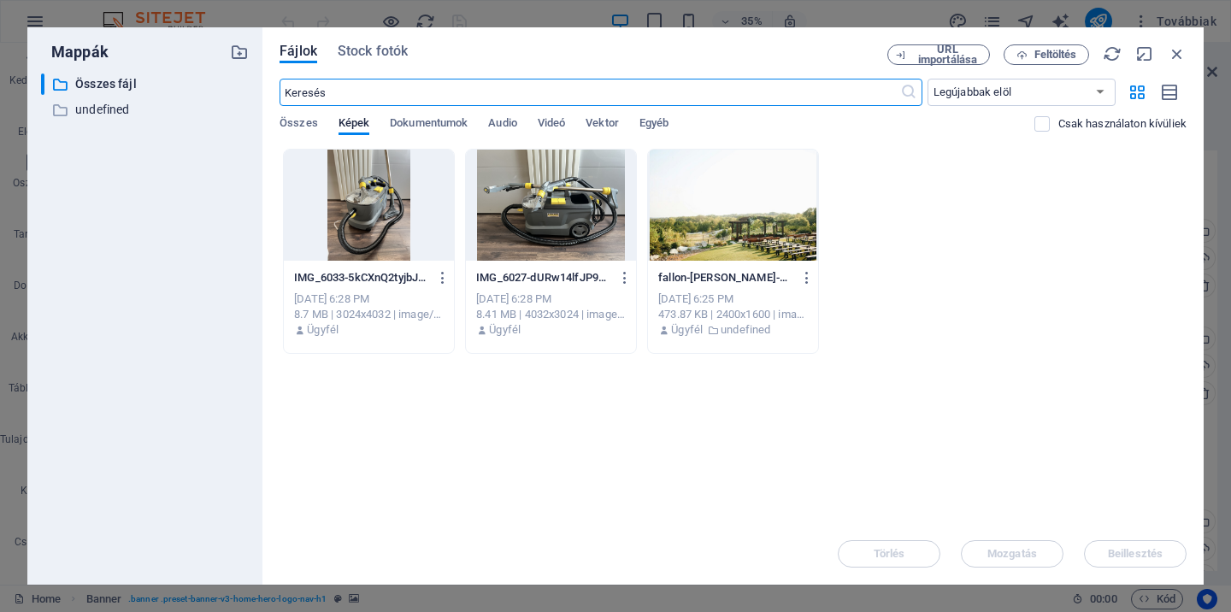
click at [313, 139] on div "Összes Képek Dokumentumok Audio Videó Vektor Egyéb" at bounding box center [657, 132] width 754 height 32
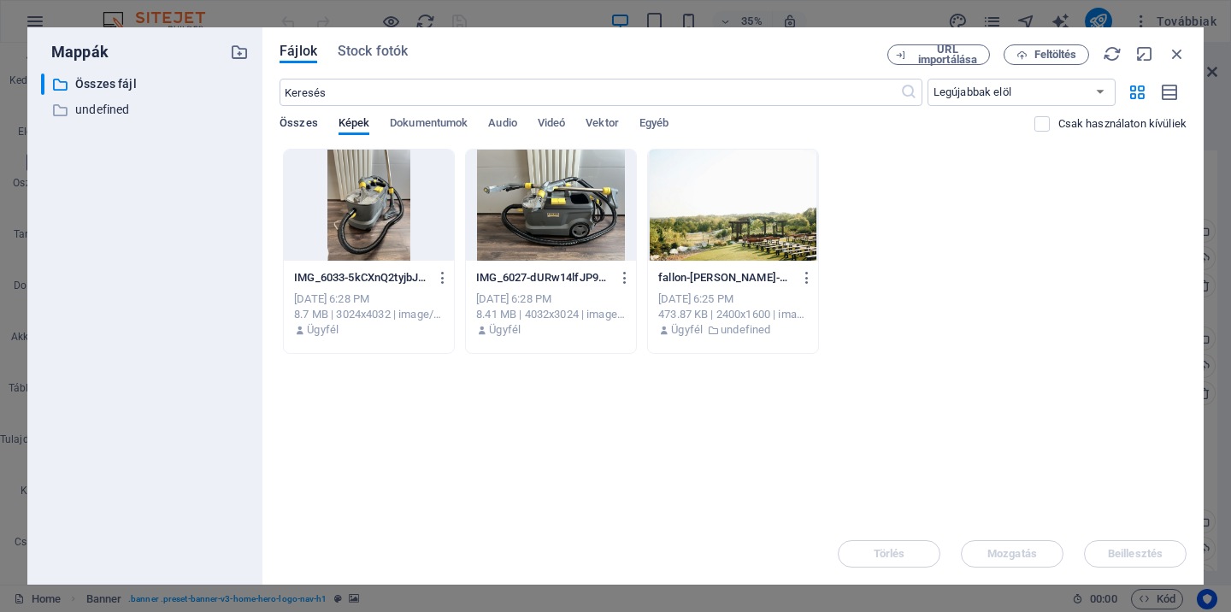
click at [311, 131] on span "Összes" at bounding box center [299, 125] width 38 height 24
click at [355, 129] on span "Képek" at bounding box center [354, 125] width 31 height 24
click at [1035, 52] on span "Feltöltés" at bounding box center [1056, 55] width 43 height 10
click at [1019, 59] on icon "button" at bounding box center [1022, 55] width 11 height 11
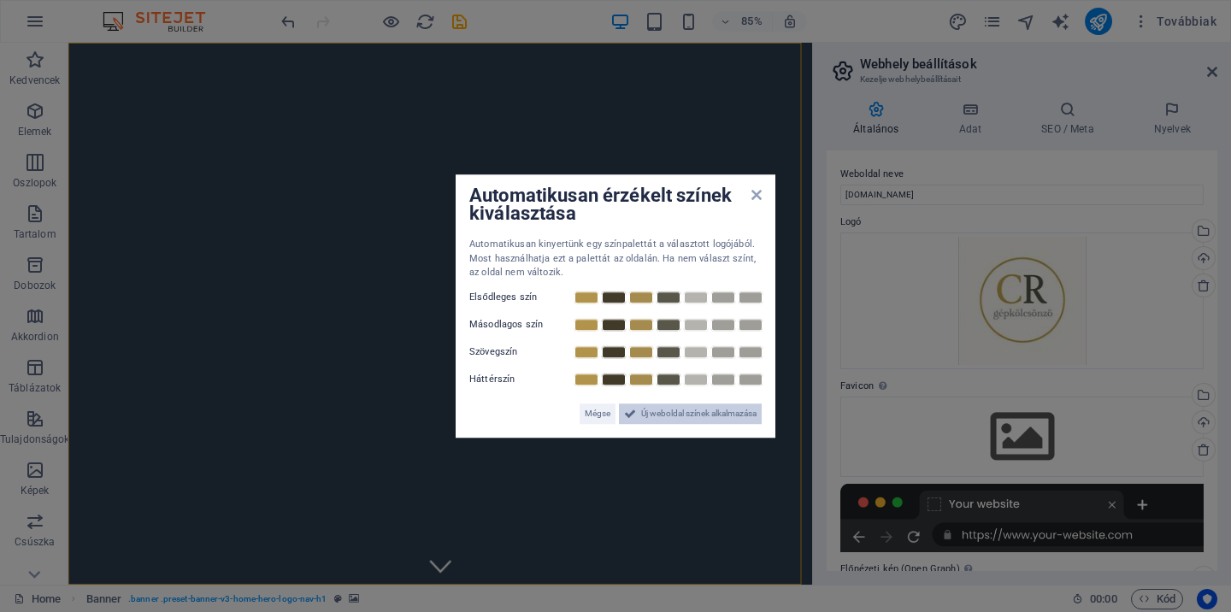
click at [695, 412] on span "Új weboldal színek alkalmazása" at bounding box center [698, 414] width 115 height 21
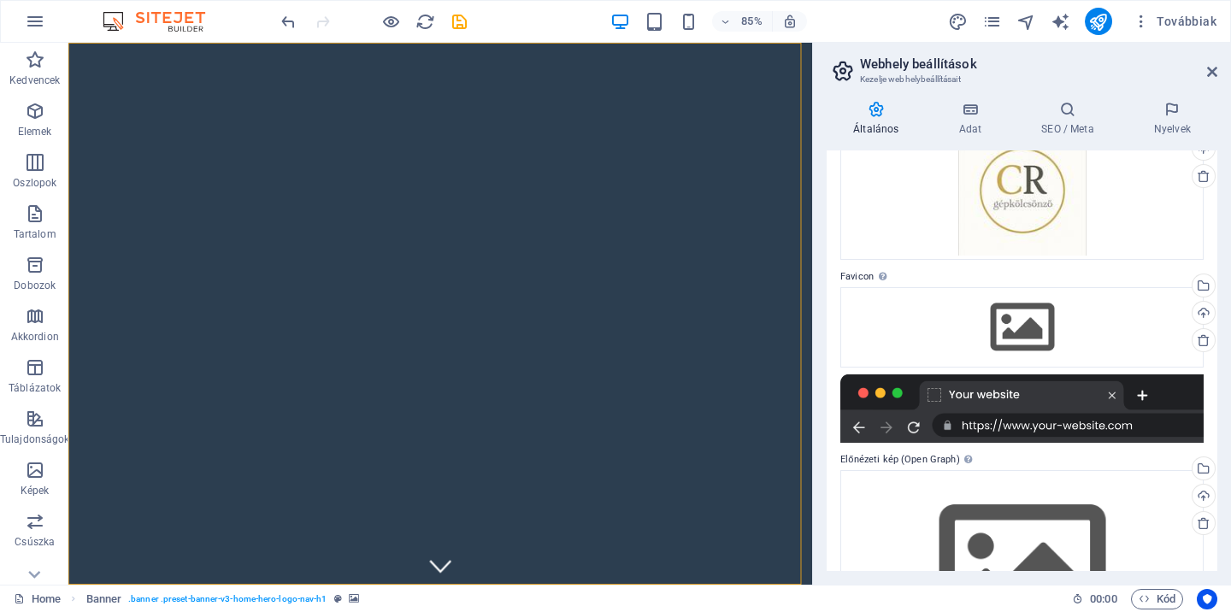
scroll to position [111, 0]
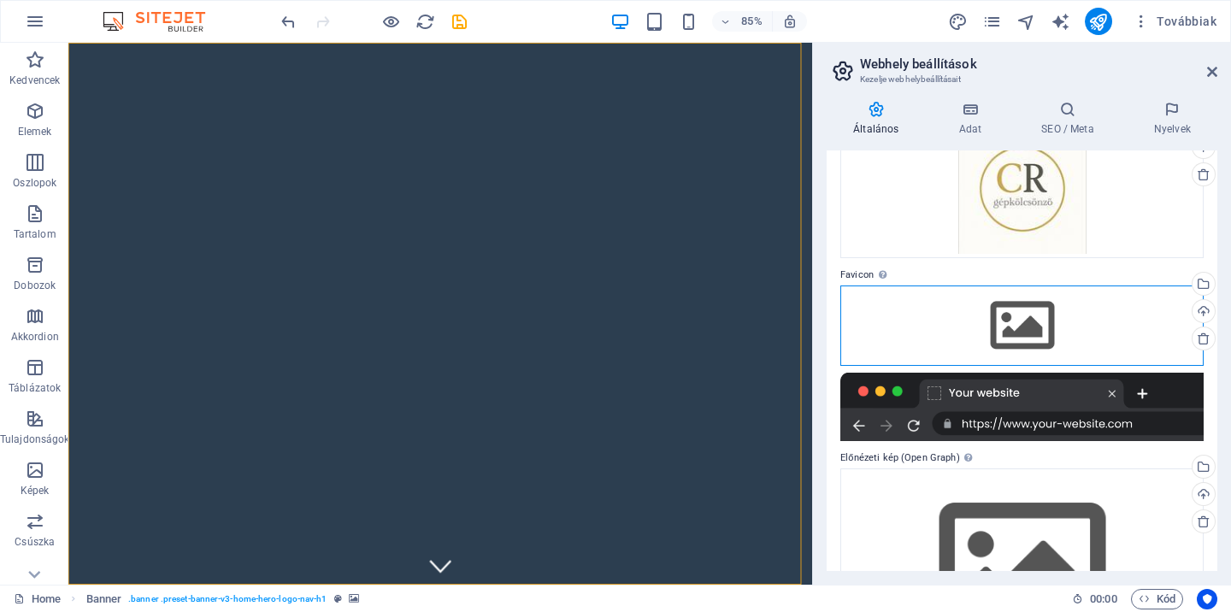
click at [968, 325] on div "Húzza ide a fájlokat, kattintson a fájlok kiválasztásához, vagy válasszon fájlo…" at bounding box center [1022, 326] width 363 height 80
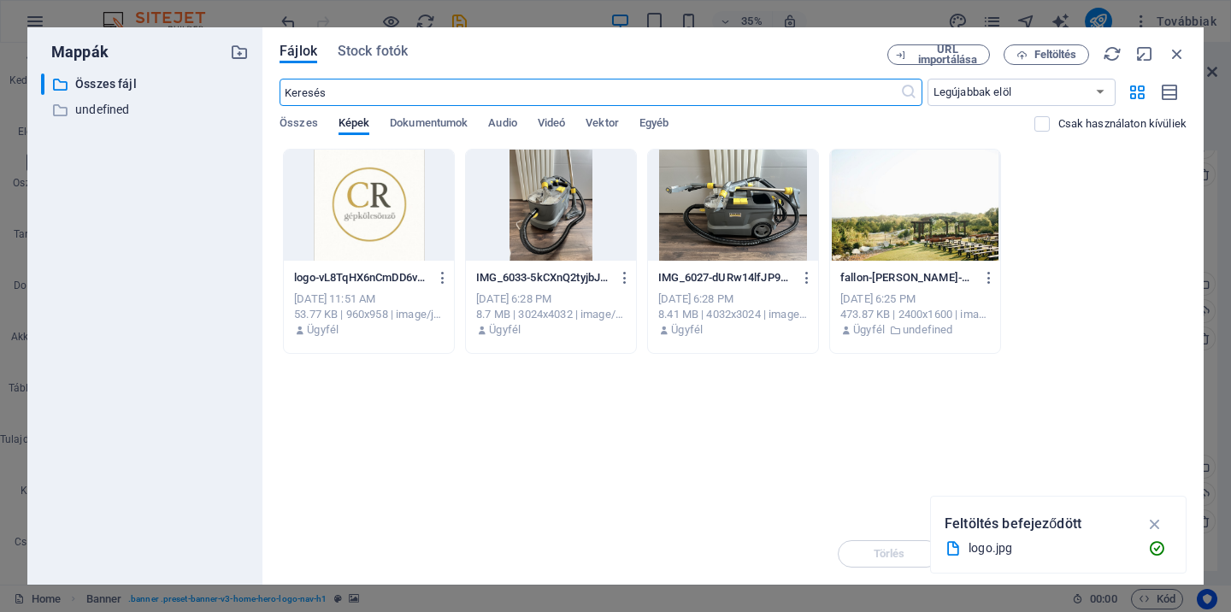
click at [375, 216] on div at bounding box center [369, 205] width 170 height 111
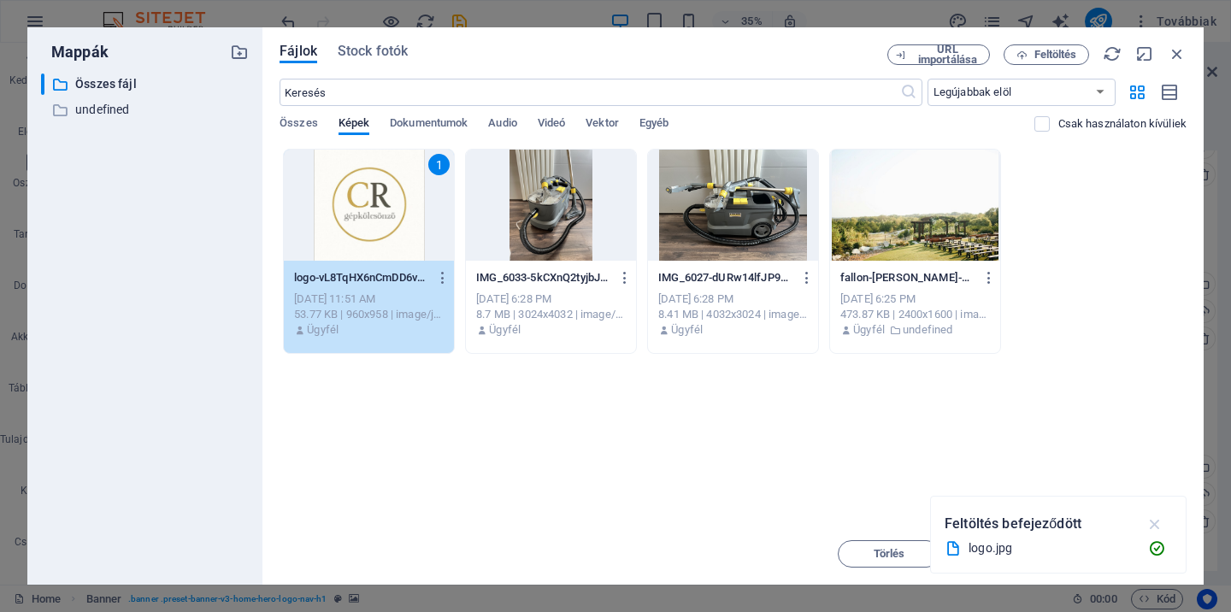
click at [1158, 529] on icon "button" at bounding box center [1156, 524] width 20 height 19
click at [1131, 546] on button "Beillesztés" at bounding box center [1135, 553] width 103 height 27
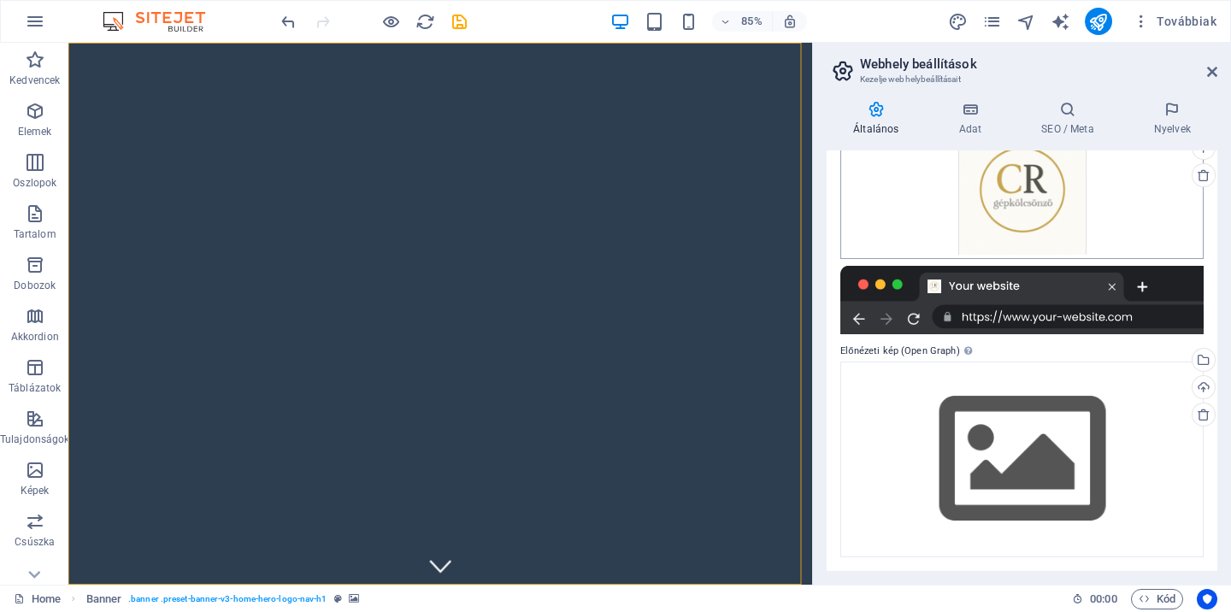
scroll to position [0, 0]
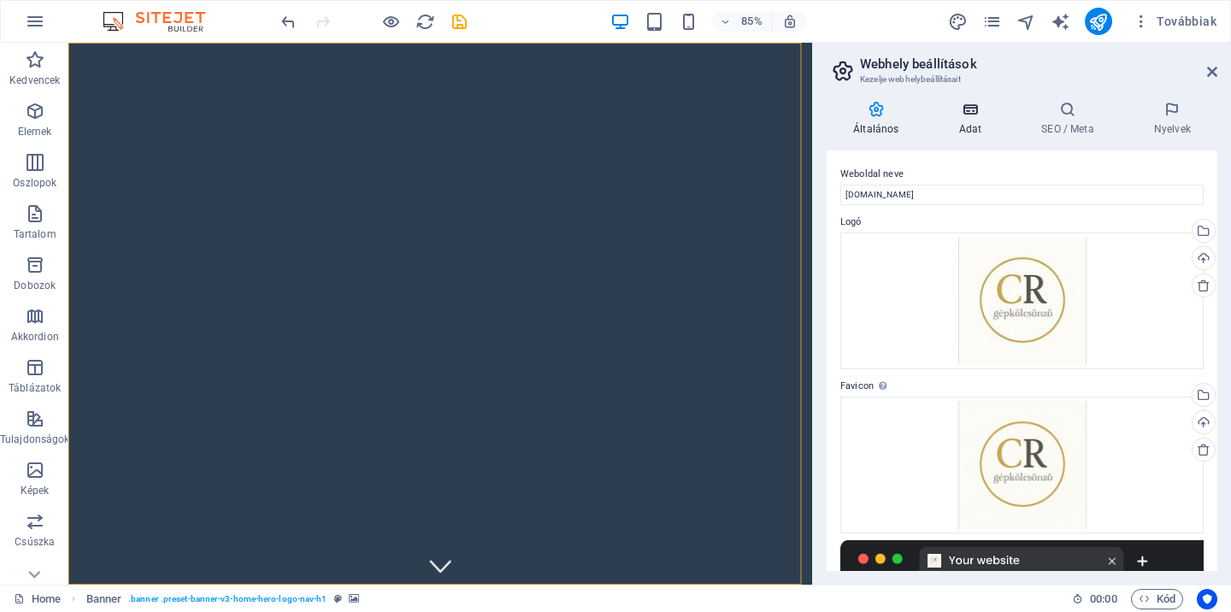
click at [972, 121] on h4 "Adat" at bounding box center [973, 119] width 83 height 36
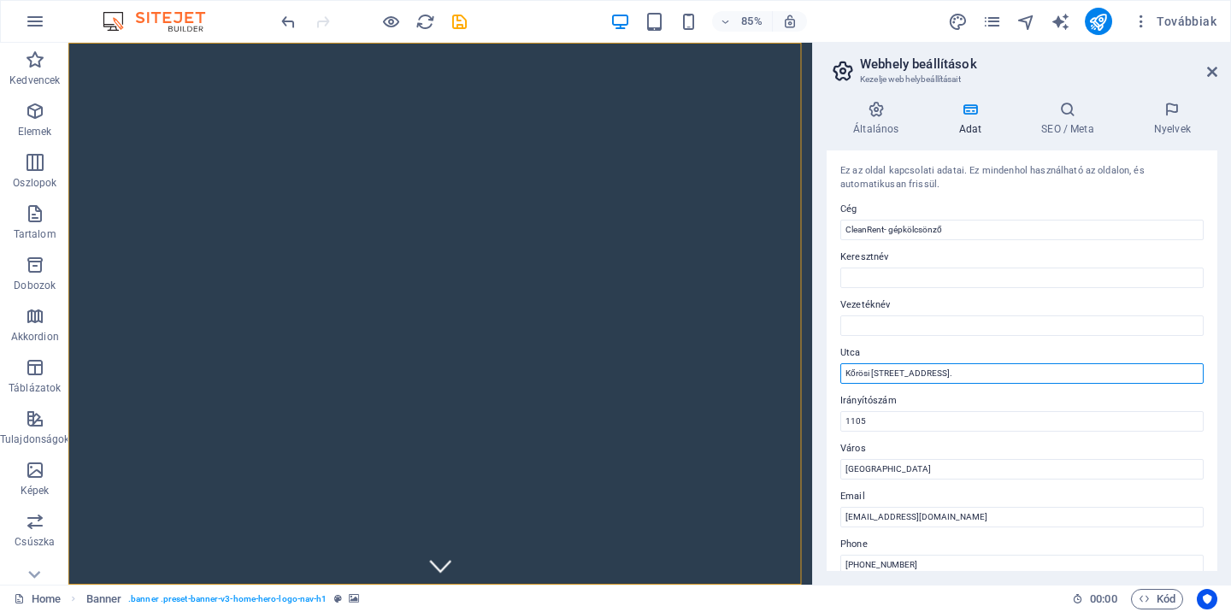
click at [940, 375] on input "Kőrösi [STREET_ADDRESS]." at bounding box center [1022, 373] width 363 height 21
type input "Kőrösi Csoma Sándor út 43-51."
click at [1063, 139] on div "Általános Adat SEO / Meta Nyelvek Weboldal neve cleanrent.hu Logó Húzza ide a f…" at bounding box center [1022, 336] width 391 height 470
click at [1061, 122] on h4 "SEO / Meta" at bounding box center [1071, 119] width 113 height 36
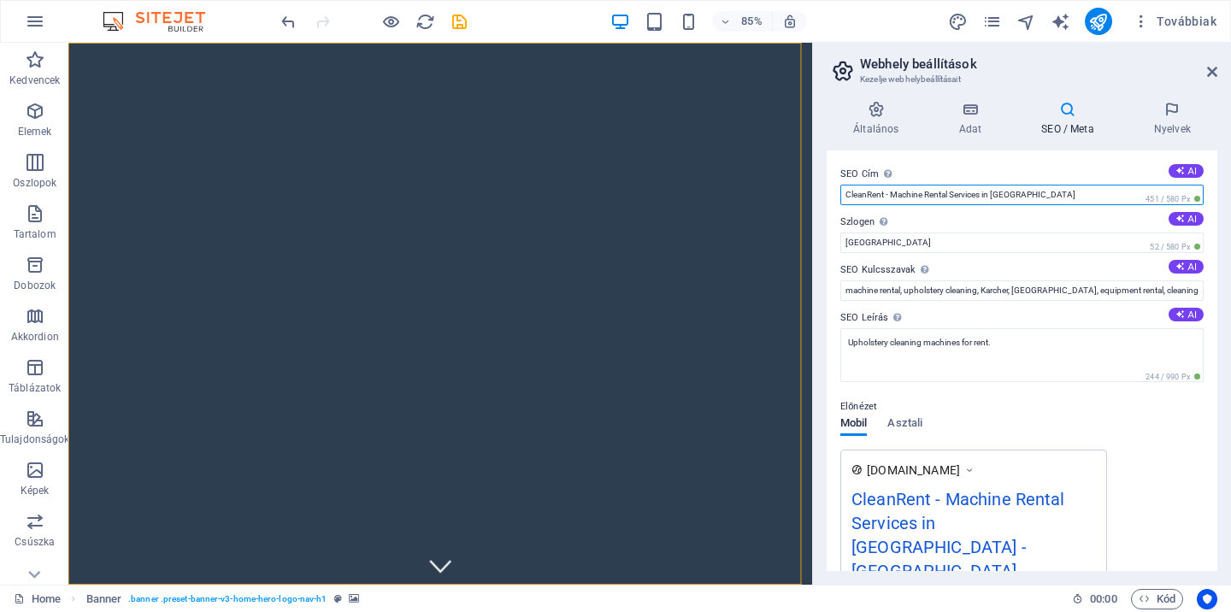
drag, startPoint x: 893, startPoint y: 192, endPoint x: 1039, endPoint y: 198, distance: 146.3
click at [1039, 198] on input "CleanRent - Machine Rental Services in Budapest" at bounding box center [1022, 195] width 363 height 21
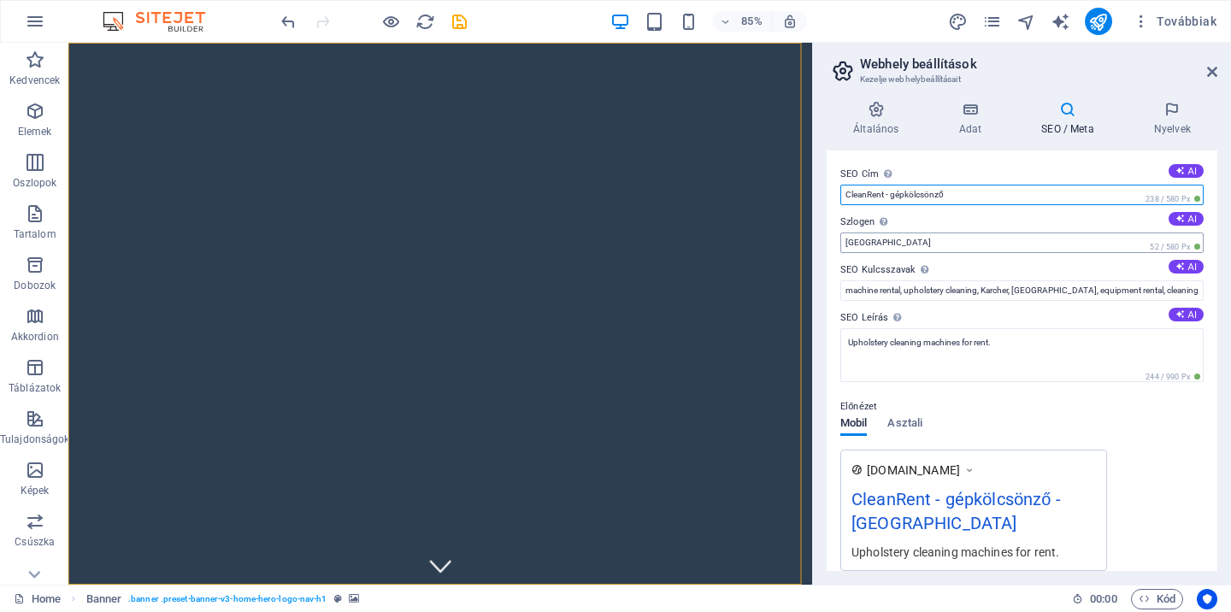
type input "CleanRent - gépkölcsönző"
click at [1024, 235] on input "Berlin" at bounding box center [1022, 243] width 363 height 21
type input "[GEOGRAPHIC_DATA]"
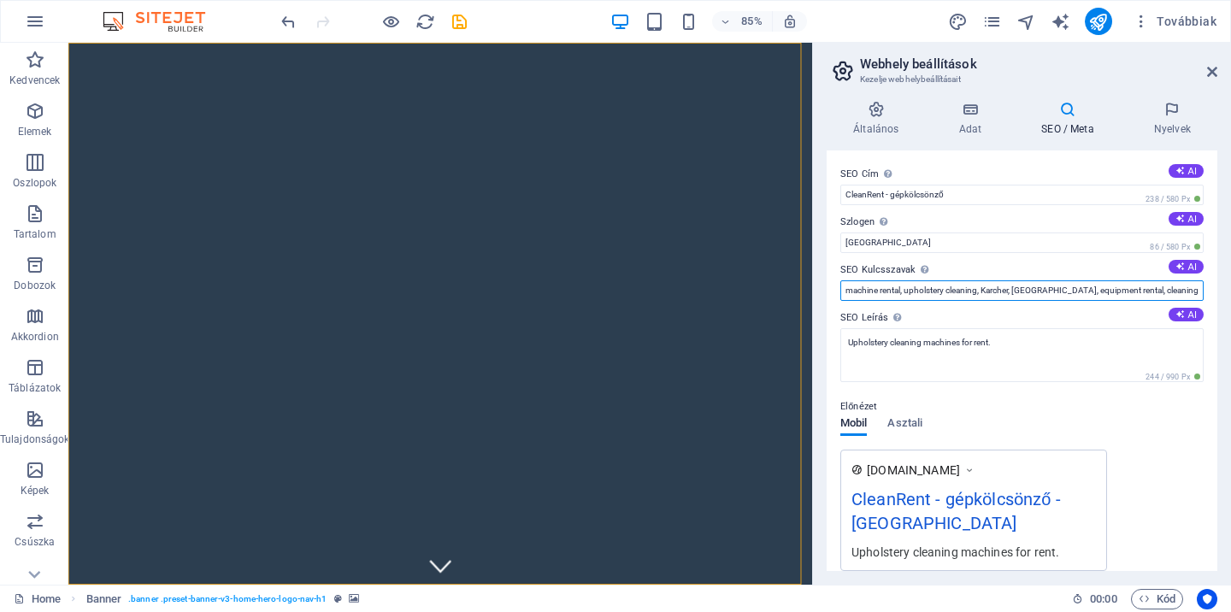
click at [999, 288] on input "machine rental, upholstery cleaning, Karcher, Budapest, equipment rental, clean…" at bounding box center [1022, 291] width 363 height 21
click at [906, 293] on input "kárpittisztítógép, gépbérlés, tisztítógép bérlés" at bounding box center [1022, 291] width 363 height 21
click at [1063, 293] on input "kárpittisztítógép bérlés, gépbérlés, tisztítógép bérlés" at bounding box center [1022, 291] width 363 height 21
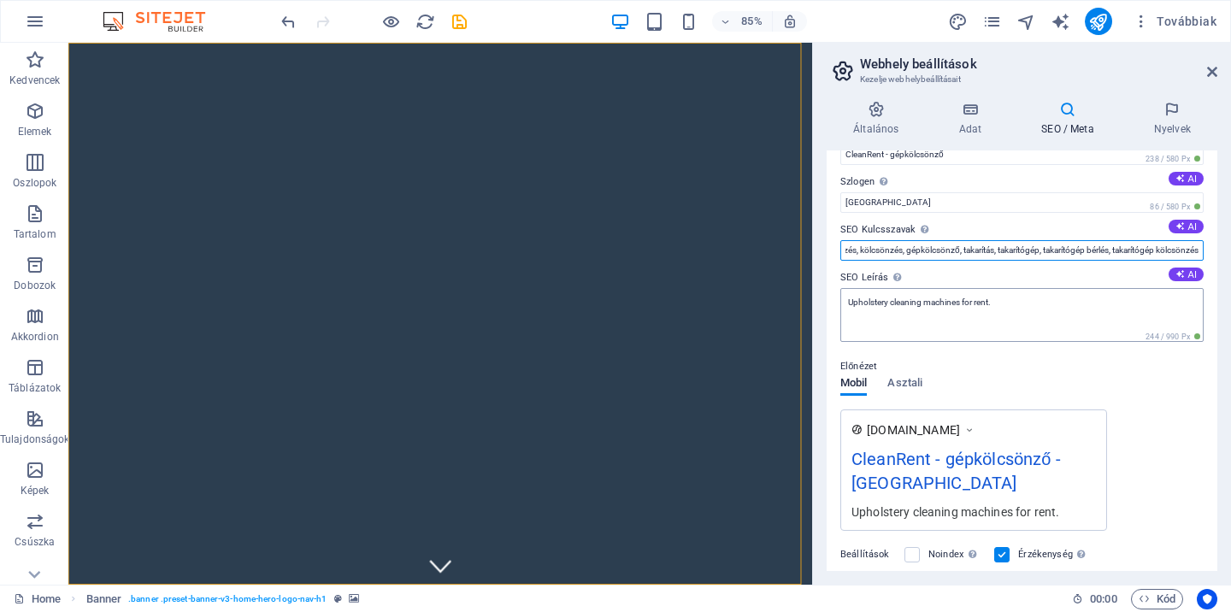
scroll to position [0, 261]
type input "kárpittisztítógép bérlés, gépbérlés, tisztítógép bérlés, gépkölcsönzés, kölcsön…"
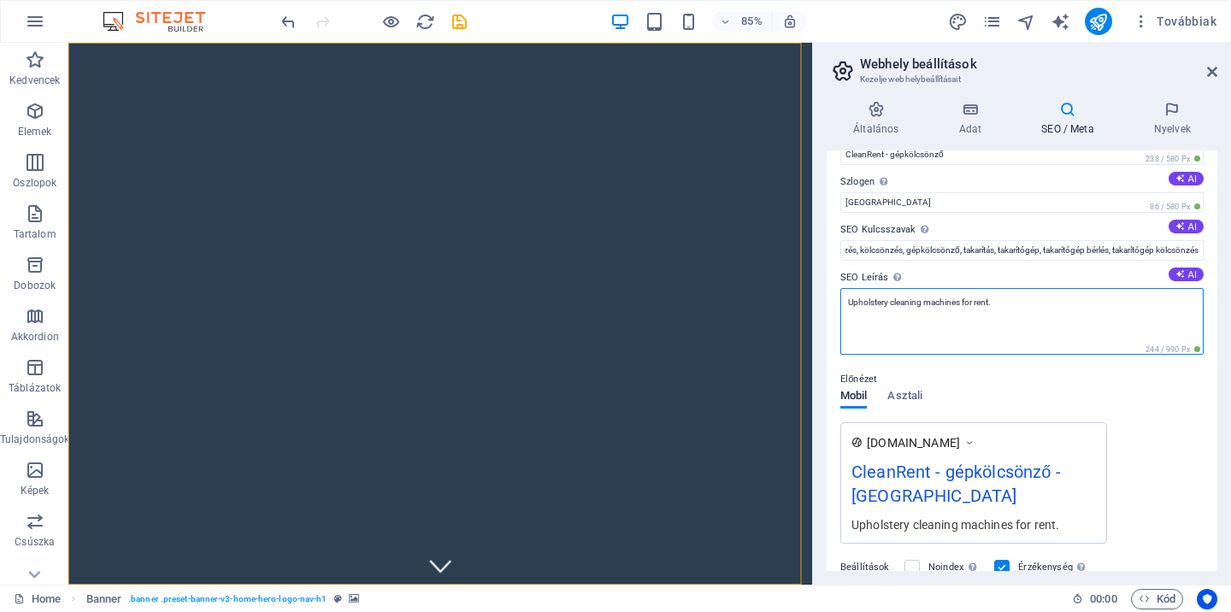
click at [956, 308] on textarea "Upholstery cleaning machines for rent." at bounding box center [1022, 321] width 363 height 67
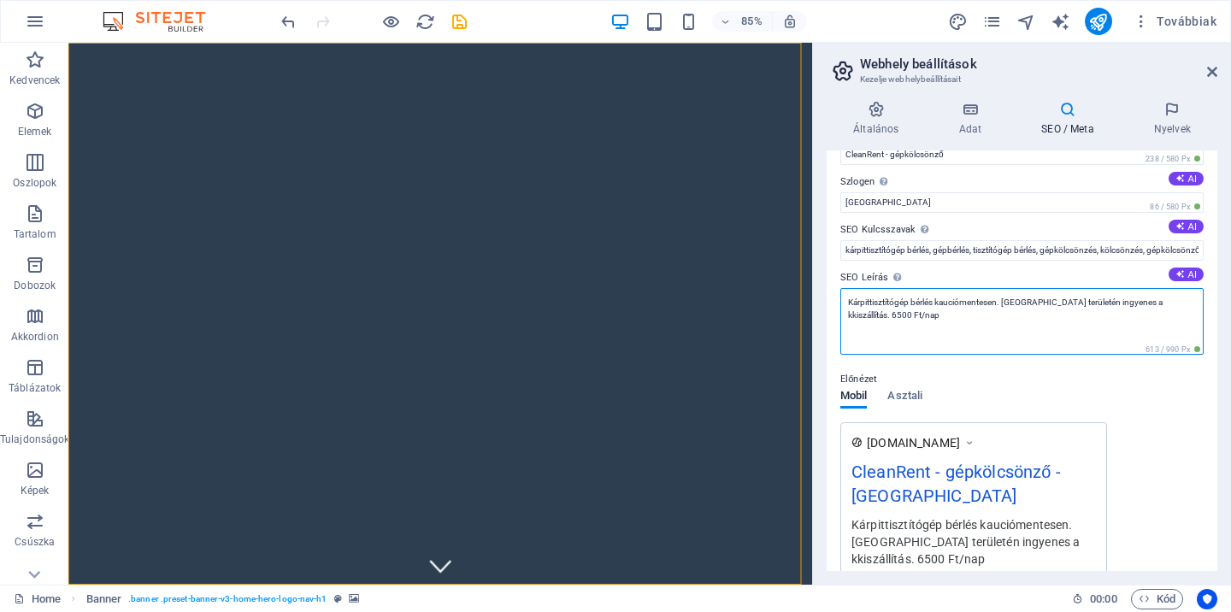
click at [1130, 302] on textarea "Kárpittisztítógép bérlés kauciómentesen. Budapest területén ingyenes a kkiszáll…" at bounding box center [1022, 321] width 363 height 67
click at [1066, 316] on textarea "Kárpittisztítógép bérlés kauciómentesen. Budapest területén ingyenes a kiszállí…" at bounding box center [1022, 321] width 363 height 67
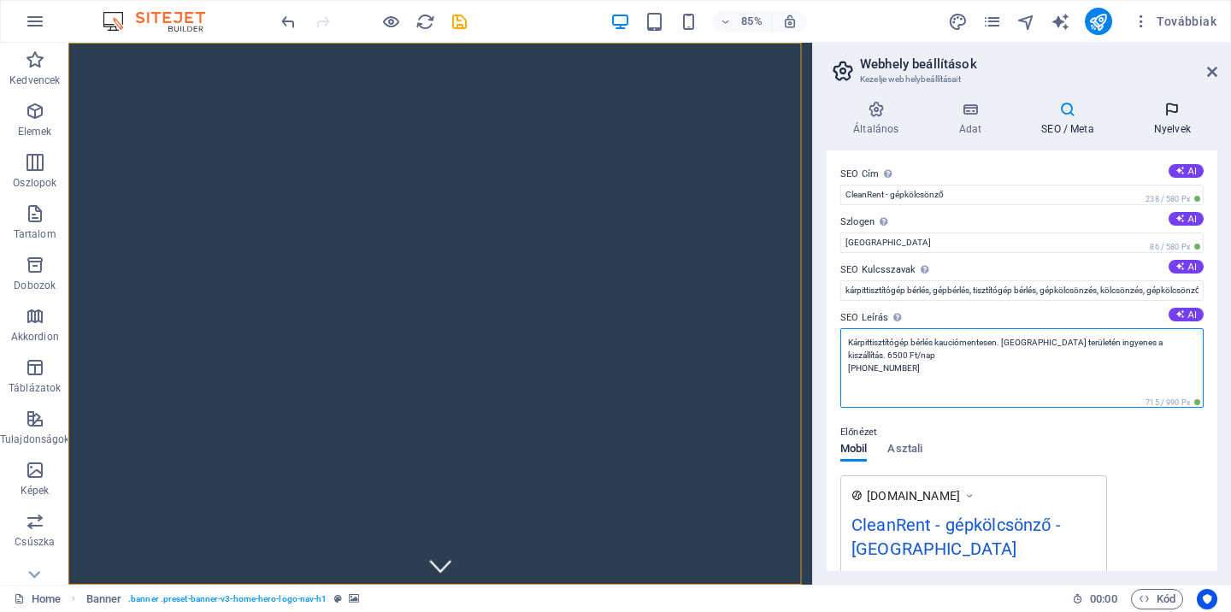
type textarea "Kárpittisztítógép bérlés kauciómentesen. Budapest területén ingyenes a kiszállí…"
click at [1175, 118] on h4 "Nyelvek" at bounding box center [1173, 119] width 90 height 36
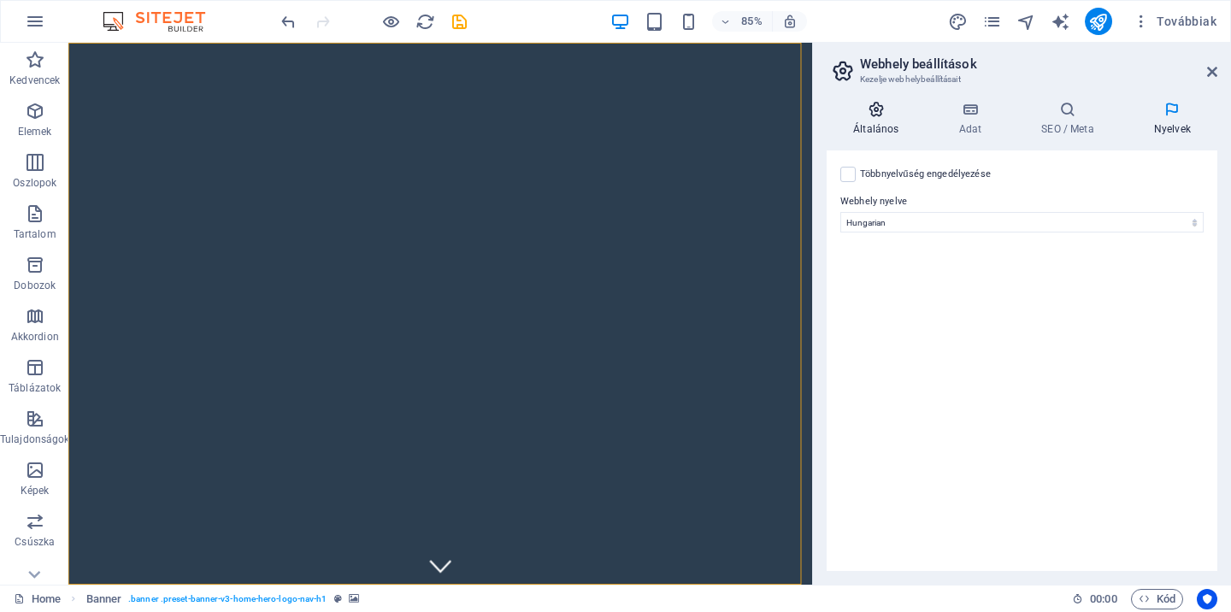
click at [871, 115] on icon at bounding box center [876, 109] width 98 height 17
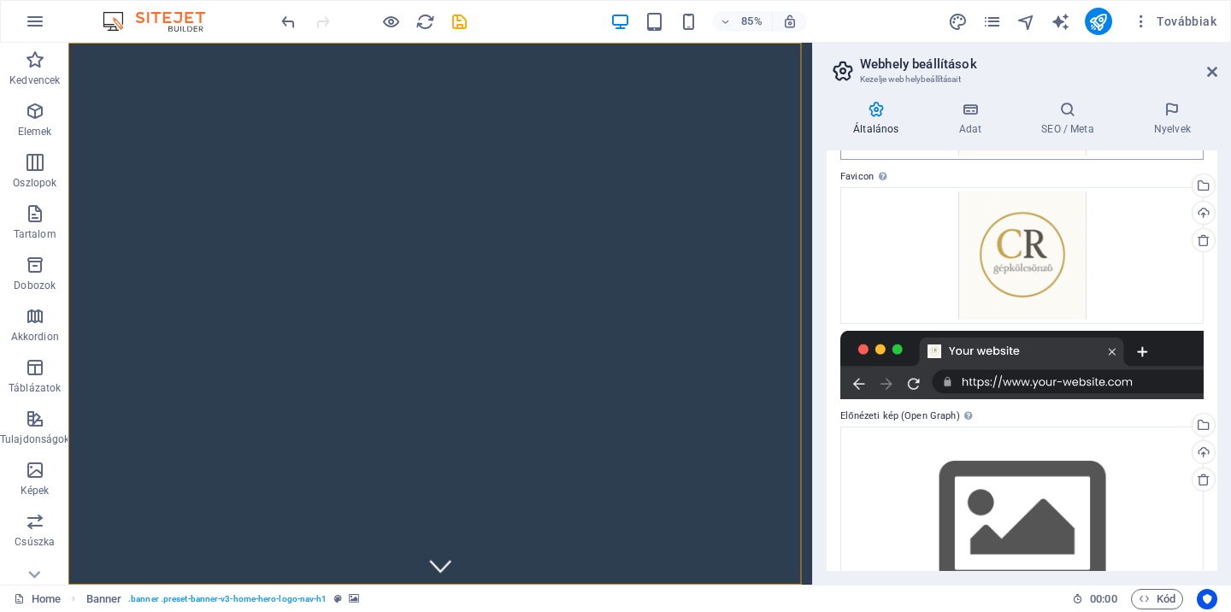
scroll to position [275, 0]
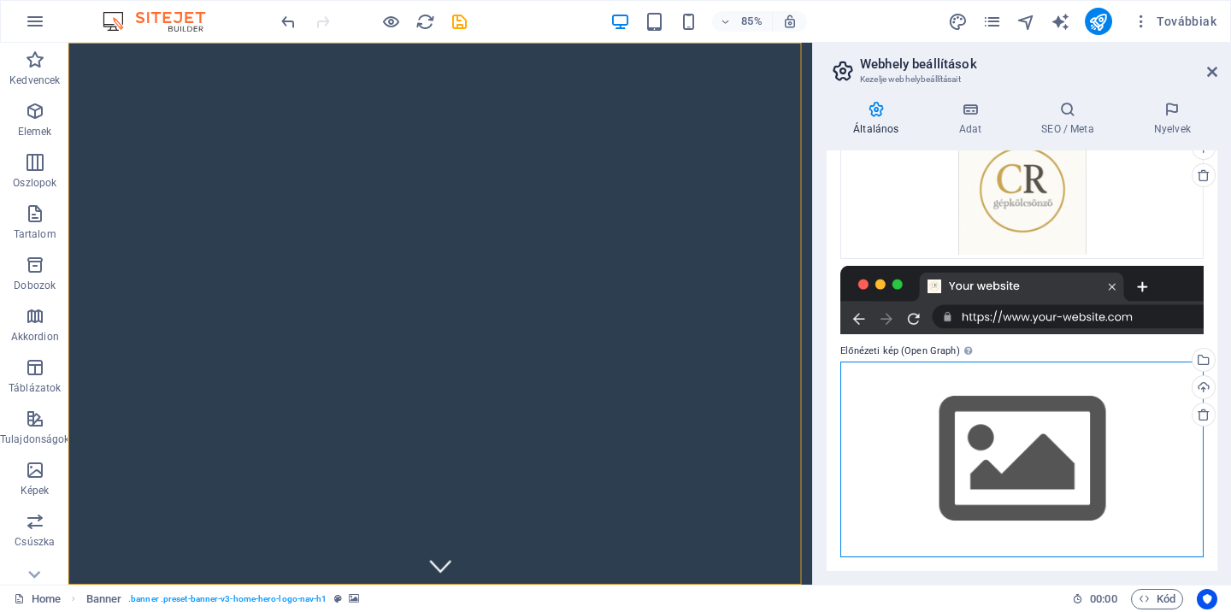
click at [983, 431] on div "Húzza ide a fájlokat, kattintson a fájlok kiválasztásához, vagy válasszon fájlo…" at bounding box center [1022, 460] width 363 height 196
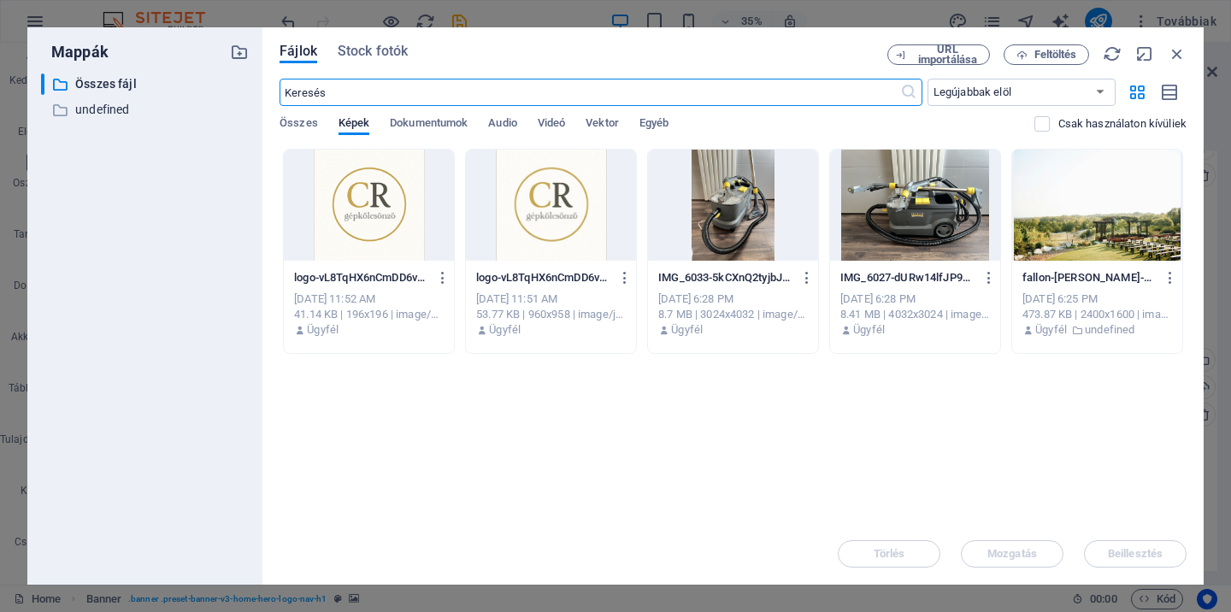
click at [865, 212] on div at bounding box center [915, 205] width 170 height 111
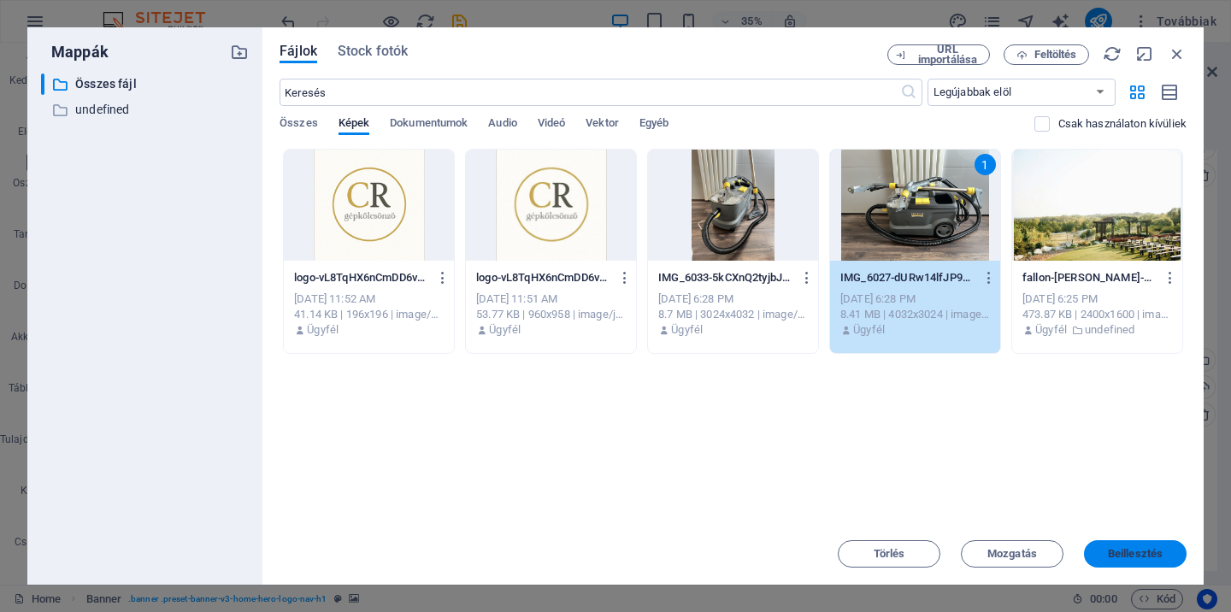
click at [1109, 553] on span "Beillesztés" at bounding box center [1135, 554] width 55 height 10
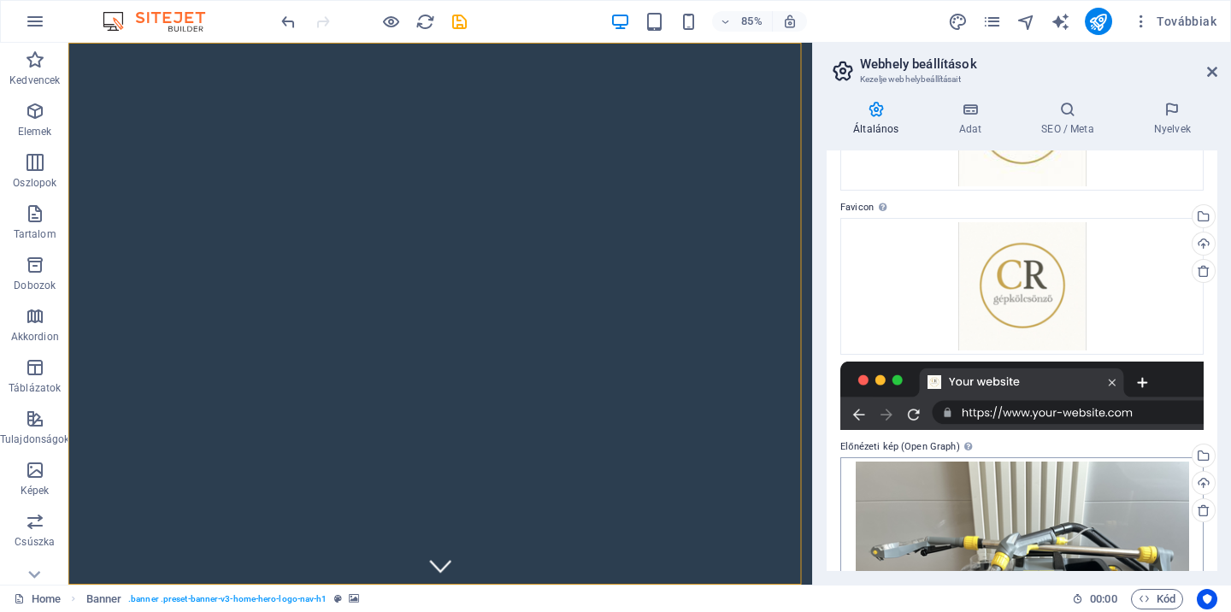
scroll to position [0, 0]
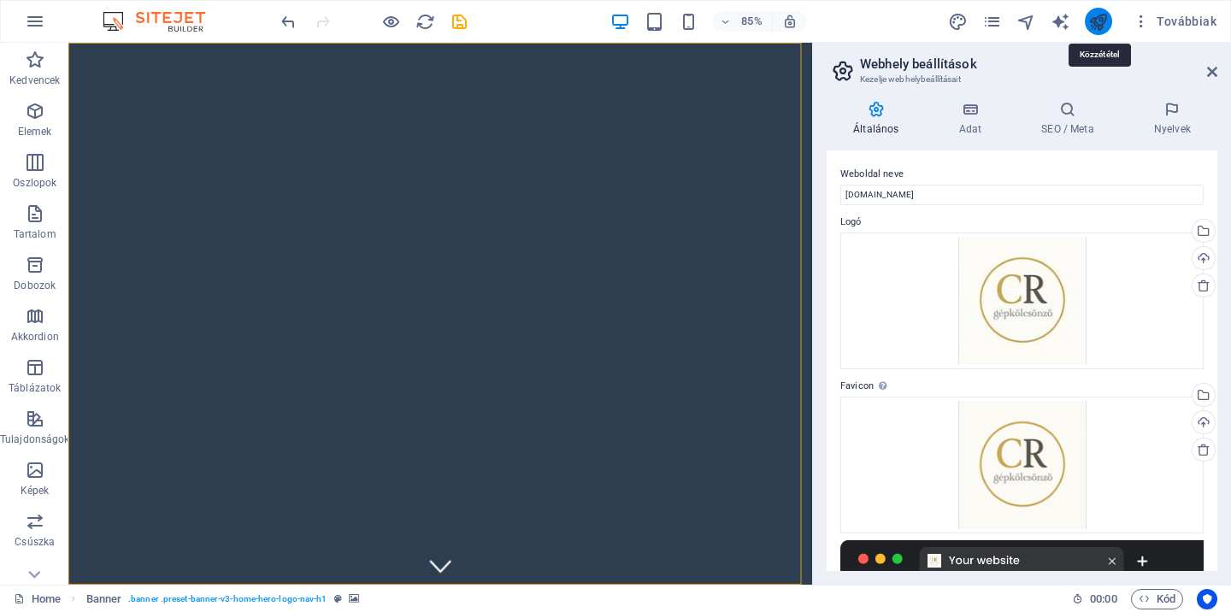
click at [1104, 21] on icon "publish" at bounding box center [1099, 22] width 20 height 20
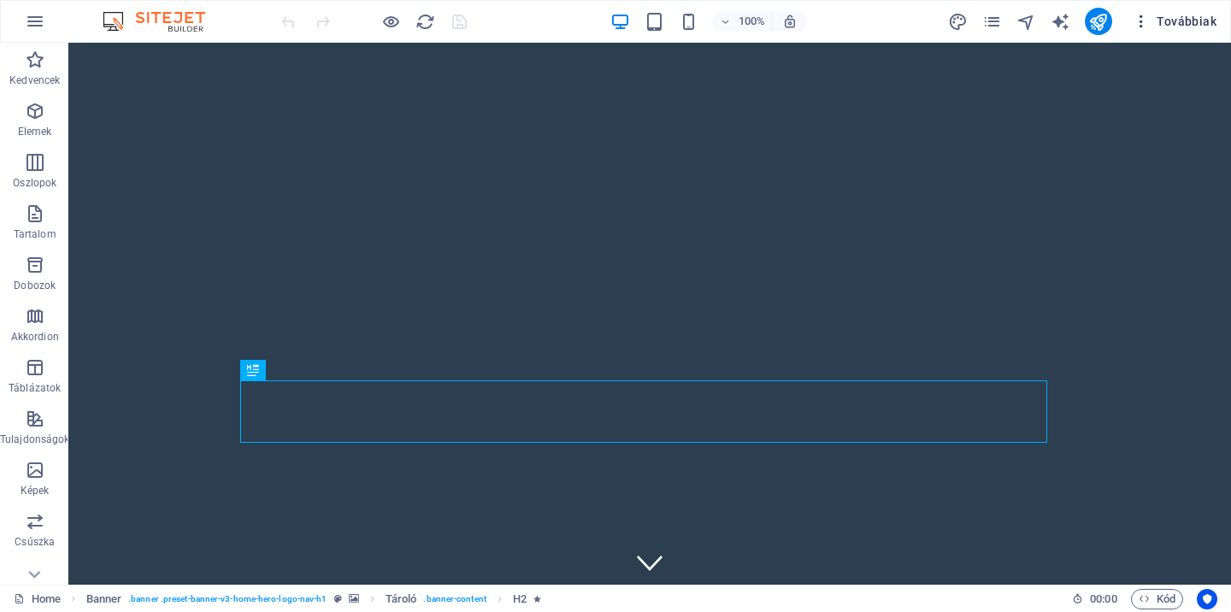
click at [1135, 22] on icon "button" at bounding box center [1141, 21] width 17 height 17
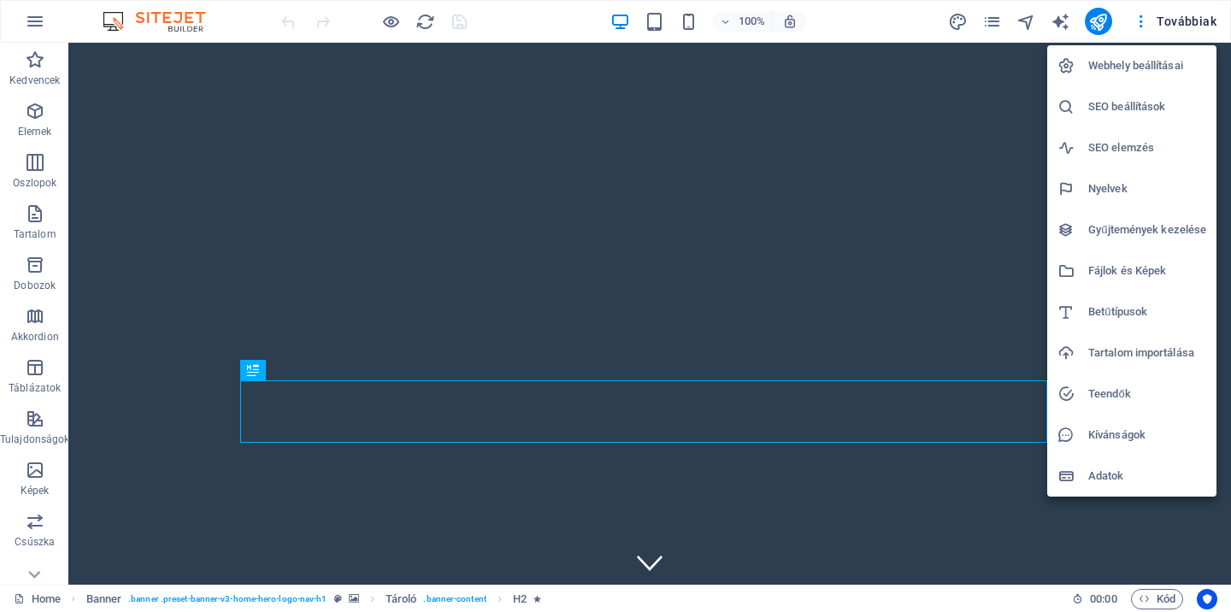
click at [1140, 64] on h6 "Webhely beállításai" at bounding box center [1148, 66] width 118 height 21
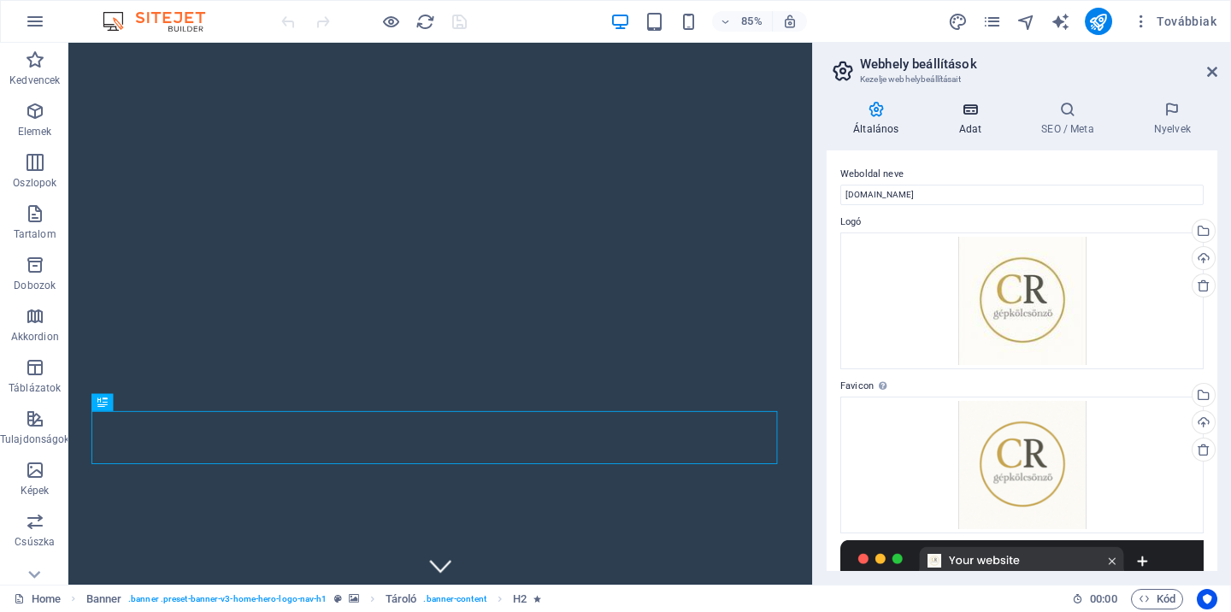
click at [981, 116] on icon at bounding box center [970, 109] width 76 height 17
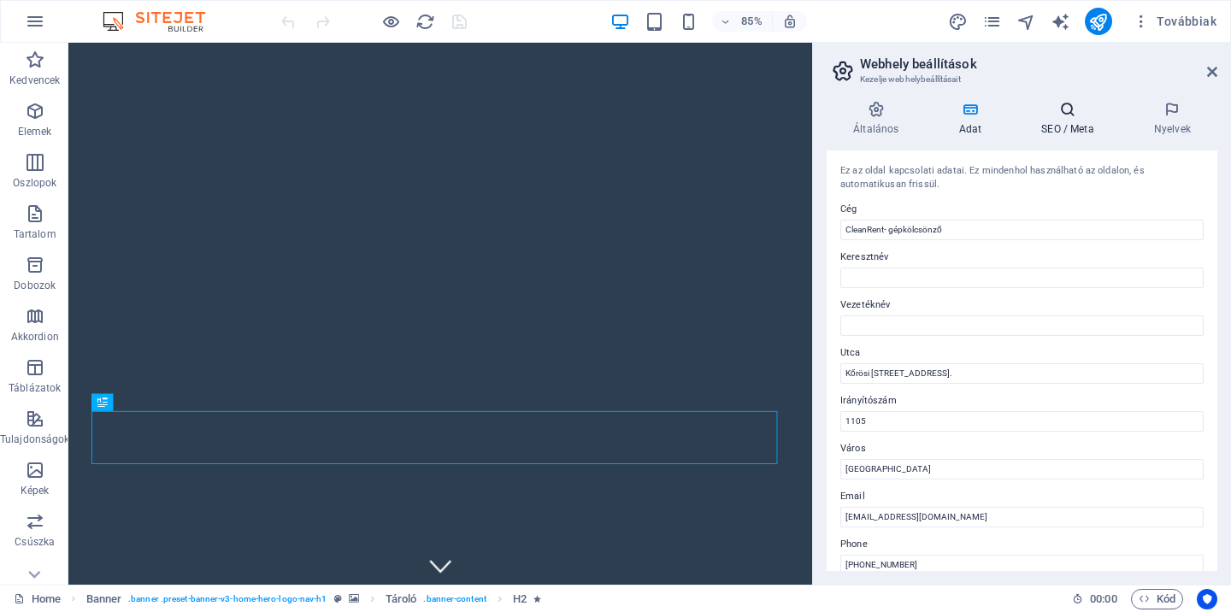
click at [1067, 120] on h4 "SEO / Meta" at bounding box center [1071, 119] width 113 height 36
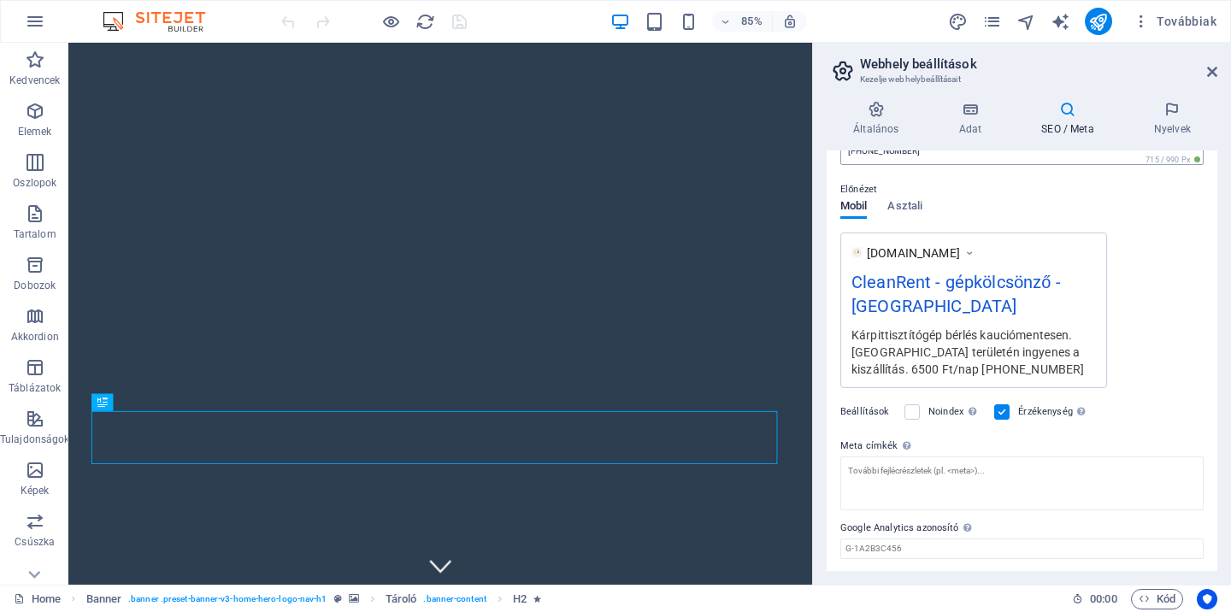
scroll to position [266, 0]
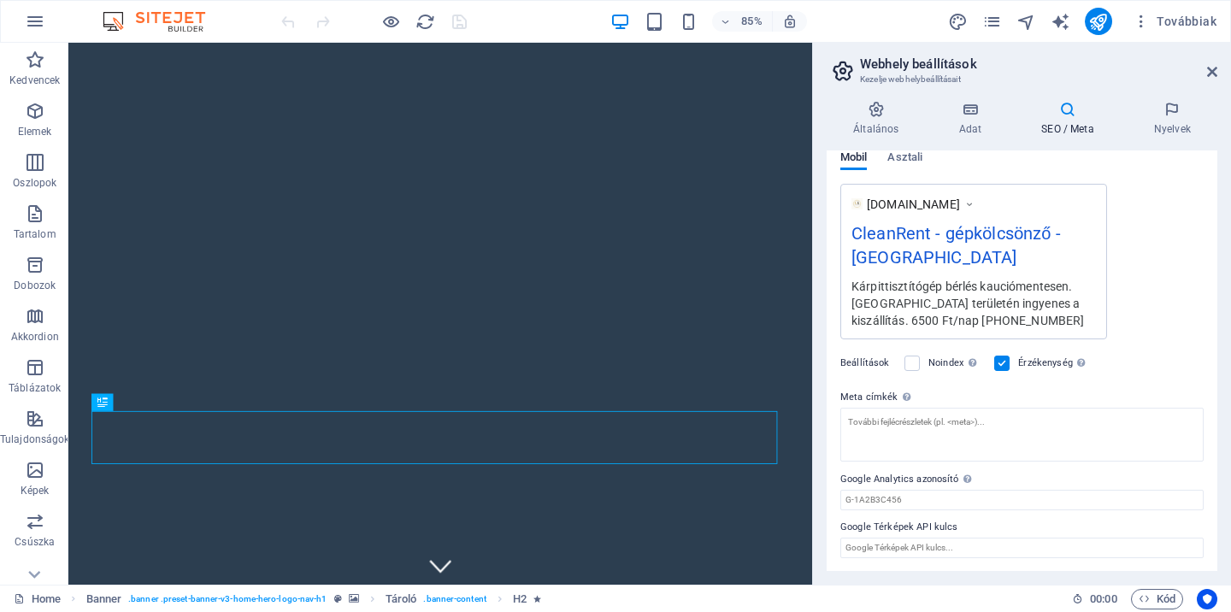
click at [455, 20] on div at bounding box center [374, 21] width 192 height 27
click at [1154, 601] on span "Kód" at bounding box center [1157, 599] width 37 height 21
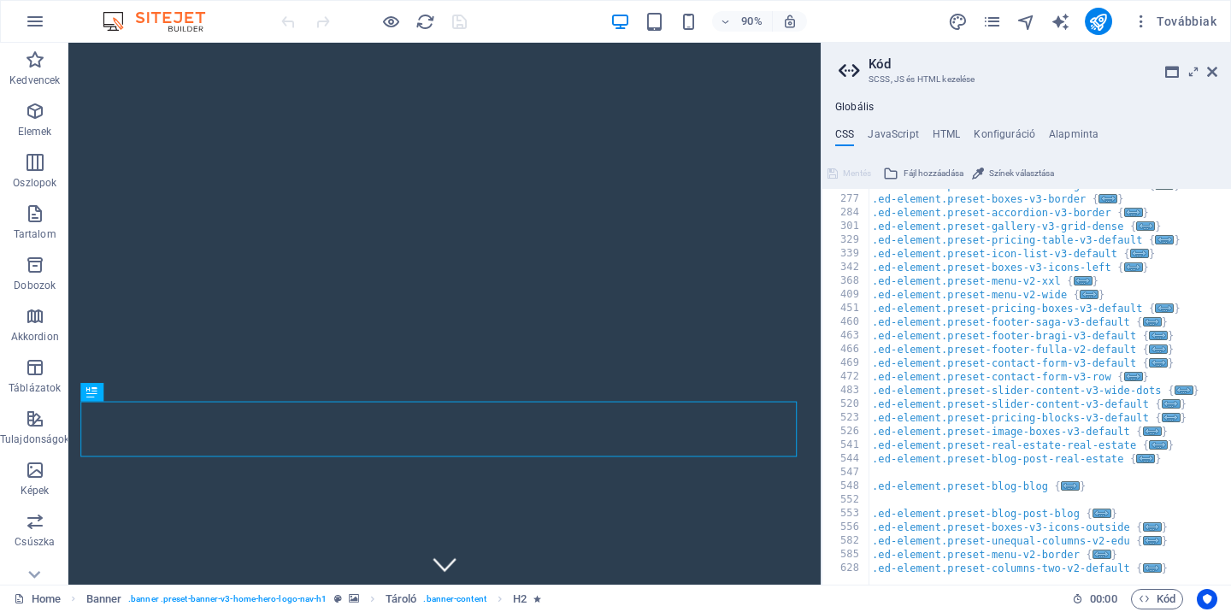
scroll to position [1218, 0]
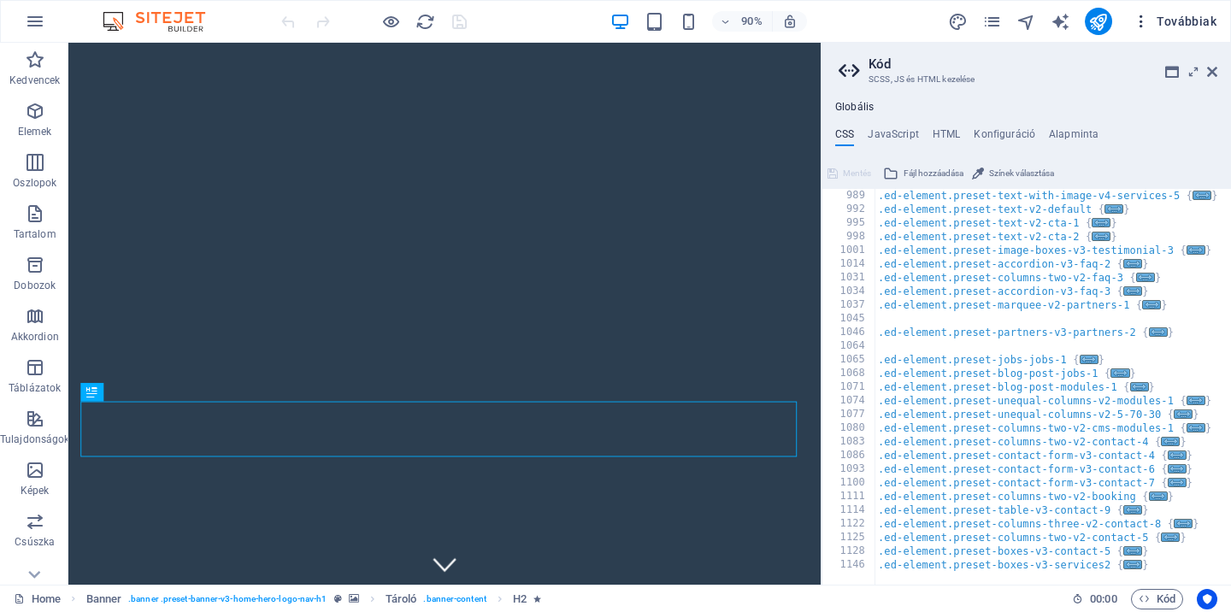
click at [1186, 9] on button "Továbbiak" at bounding box center [1174, 21] width 97 height 27
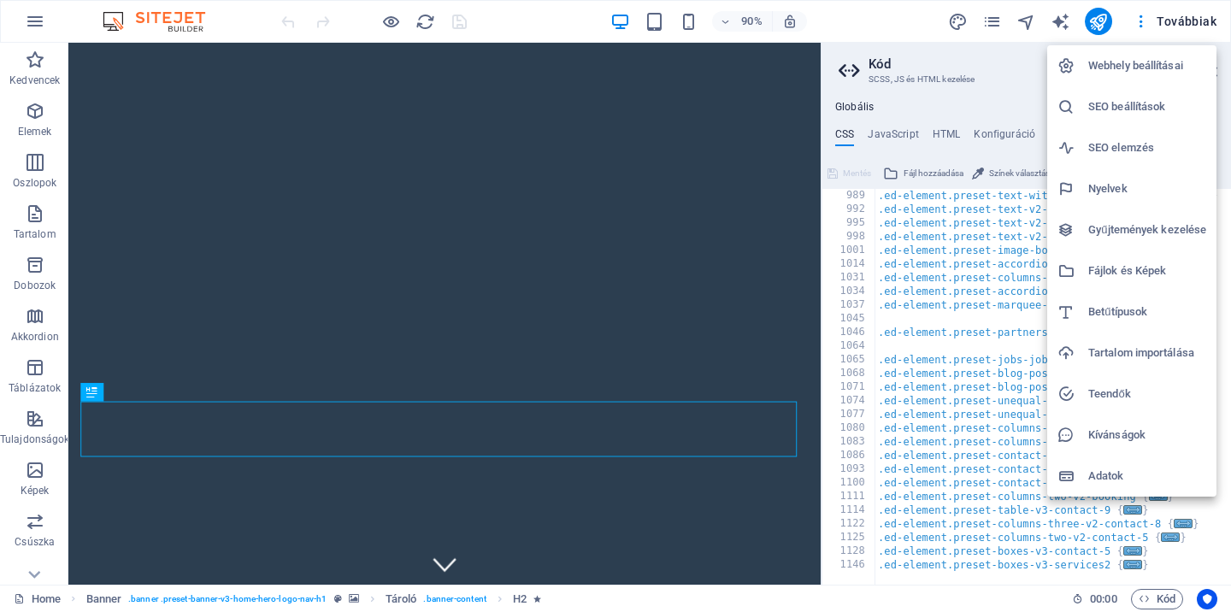
click at [1131, 65] on h6 "Webhely beállításai" at bounding box center [1148, 66] width 118 height 21
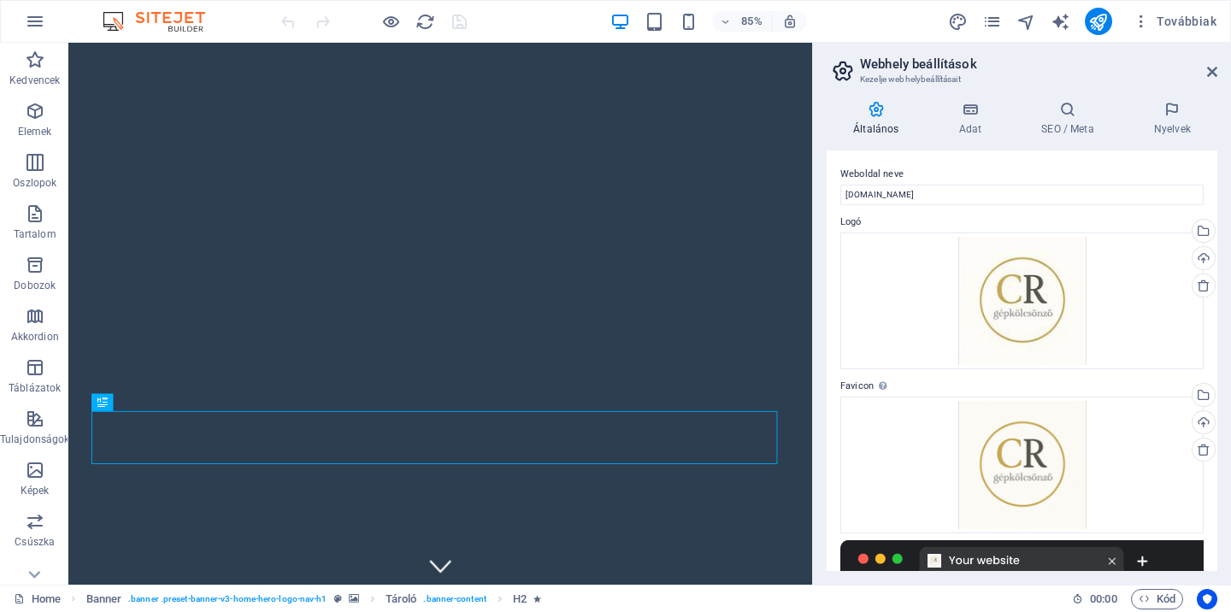
click at [1202, 74] on header "Webhely beállítások Kezelje webhelybeállításait" at bounding box center [1023, 65] width 387 height 44
click at [1209, 73] on icon at bounding box center [1213, 72] width 10 height 14
